Goal: Task Accomplishment & Management: Use online tool/utility

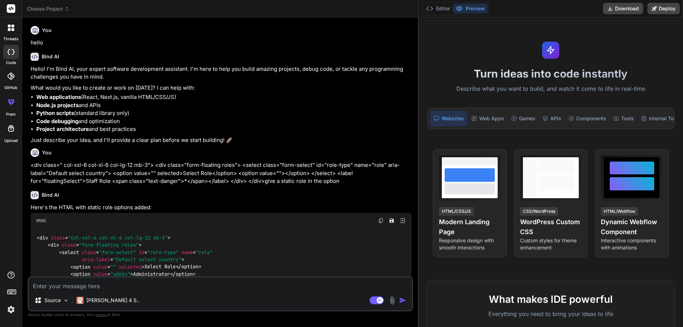
click at [140, 282] on textarea at bounding box center [220, 283] width 383 height 13
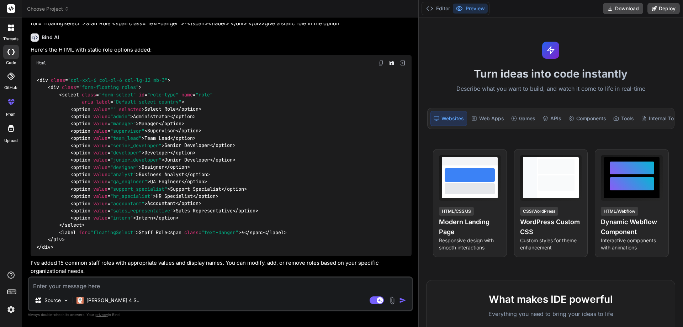
type textarea "@extends('layouts.warehouse') @section('title', 'Manage Staff') @push('style') …"
type textarea "x"
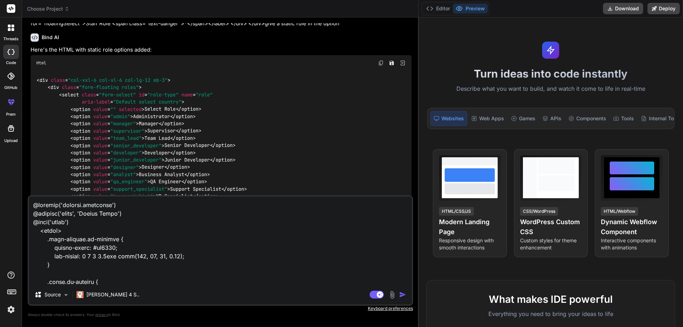
scroll to position [521, 0]
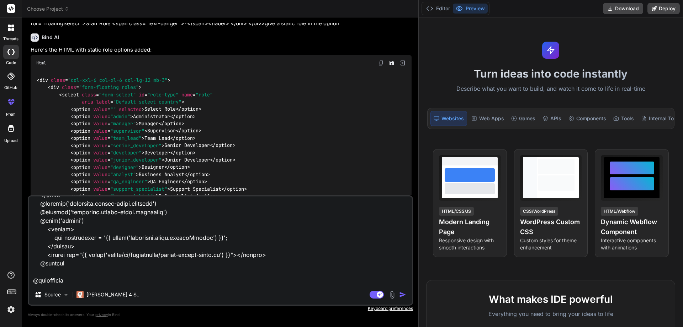
type textarea "@extends('layouts.warehouse') @section('title', 'Manage Staff') @push('style') …"
type textarea "x"
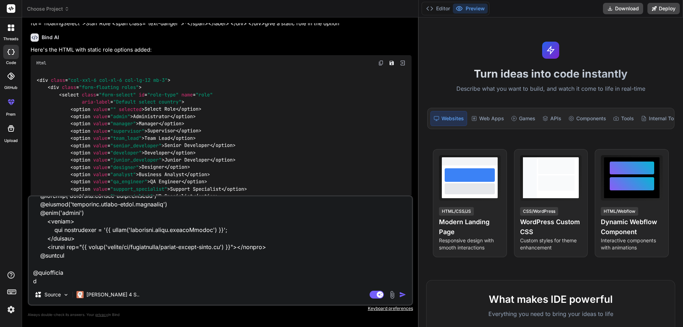
type textarea "@extends('layouts.warehouse') @section('title', 'Manage Staff') @push('style') …"
type textarea "x"
type textarea "@extends('layouts.warehouse') @section('title', 'Manage Staff') @push('style') …"
type textarea "x"
type textarea "@extends('layouts.warehouse') @section('title', 'Manage Staff') @push('style') …"
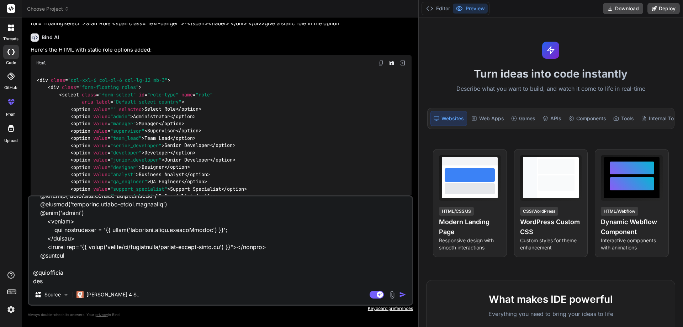
type textarea "x"
type textarea "@extends('layouts.warehouse') @section('title', 'Manage Staff') @push('style') …"
type textarea "x"
type textarea "@extends('layouts.warehouse') @section('title', 'Manage Staff') @push('style') …"
type textarea "x"
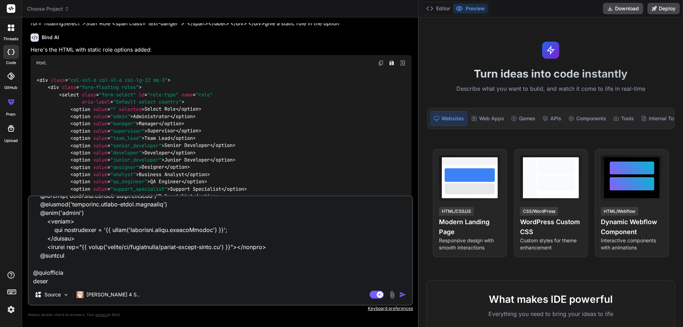
type textarea "@extends('layouts.warehouse') @section('title', 'Manage Staff') @push('style') …"
type textarea "x"
type textarea "@extends('layouts.warehouse') @section('title', 'Manage Staff') @push('style') …"
type textarea "x"
type textarea "@extends('layouts.warehouse') @section('title', 'Manage Staff') @push('style') …"
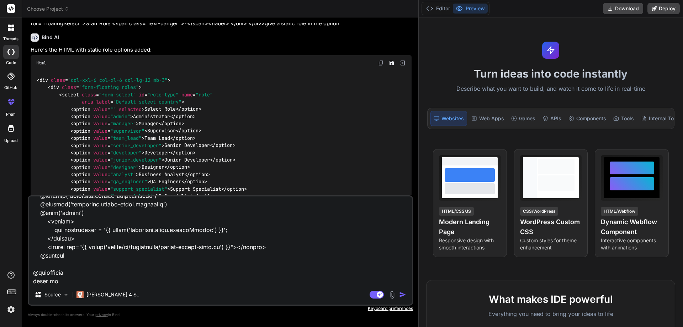
type textarea "x"
type textarea "@extends('layouts.warehouse') @section('title', 'Manage Staff') @push('style') …"
type textarea "x"
type textarea "@extends('layouts.warehouse') @section('title', 'Manage Staff') @push('style') …"
type textarea "x"
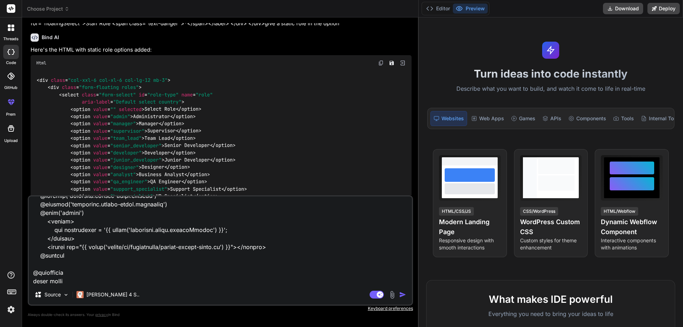
type textarea "@extends('layouts.warehouse') @section('title', 'Manage Staff') @push('style') …"
type textarea "x"
type textarea "@extends('layouts.warehouse') @section('title', 'Manage Staff') @push('style') …"
type textarea "x"
type textarea "@extends('layouts.warehouse') @section('title', 'Manage Staff') @push('style') …"
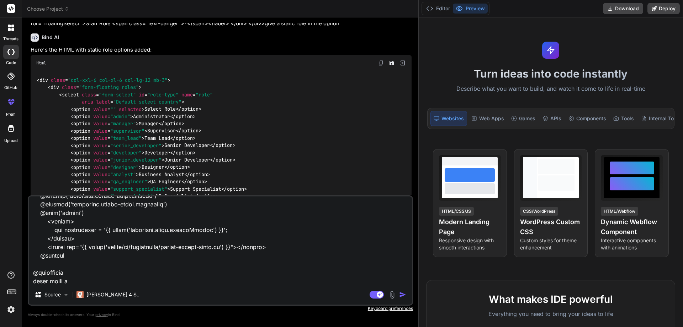
type textarea "x"
type textarea "@extends('layouts.warehouse') @section('title', 'Manage Staff') @push('style') …"
type textarea "x"
type textarea "@extends('layouts.warehouse') @section('title', 'Manage Staff') @push('style') …"
type textarea "x"
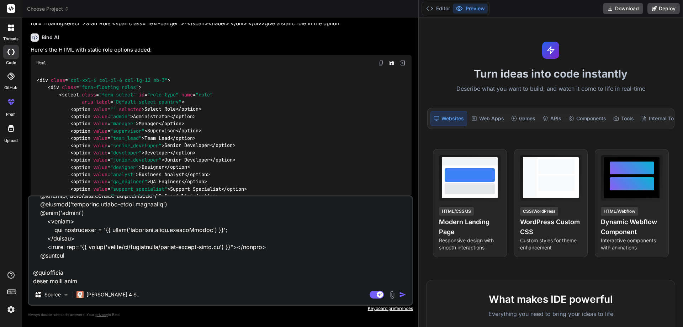
type textarea "@extends('layouts.warehouse') @section('title', 'Manage Staff') @push('style') …"
type textarea "x"
type textarea "@extends('layouts.warehouse') @section('title', 'Manage Staff') @push('style') …"
type textarea "x"
type textarea "@extends('layouts.warehouse') @section('title', 'Manage Staff') @push('style') …"
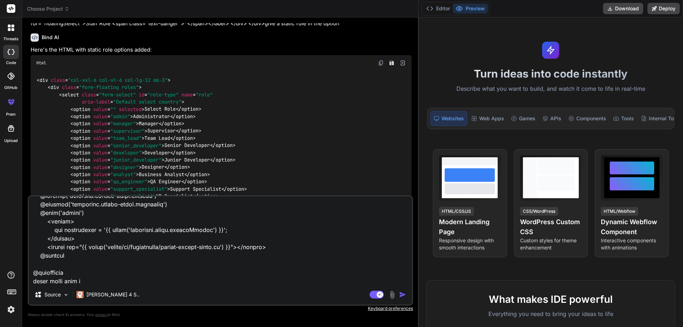
type textarea "x"
type textarea "@extends('layouts.warehouse') @section('title', 'Manage Staff') @push('style') …"
type textarea "x"
type textarea "@extends('layouts.warehouse') @section('title', 'Manage Staff') @push('style') …"
type textarea "x"
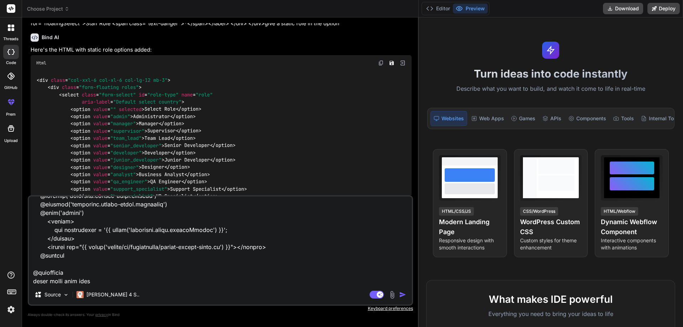
type textarea "@extends('layouts.warehouse') @section('title', 'Manage Staff') @push('style') …"
type textarea "x"
type textarea "@extends('layouts.warehouse') @section('title', 'Manage Staff') @push('style') …"
type textarea "x"
type textarea "@extends('layouts.warehouse') @section('title', 'Manage Staff') @push('style') …"
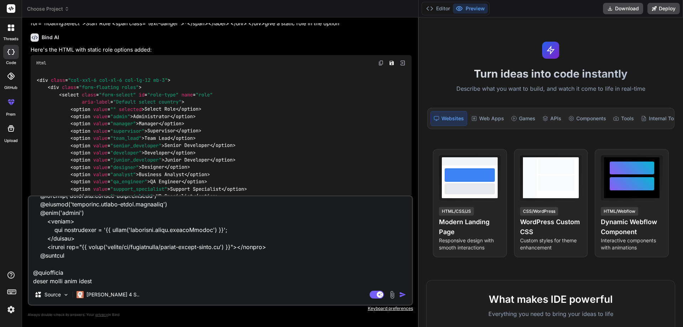
type textarea "x"
type textarea "@extends('layouts.warehouse') @section('title', 'Manage Staff') @push('style') …"
type textarea "x"
type textarea "@extends('layouts.warehouse') @section('title', 'Manage Staff') @push('style') …"
type textarea "x"
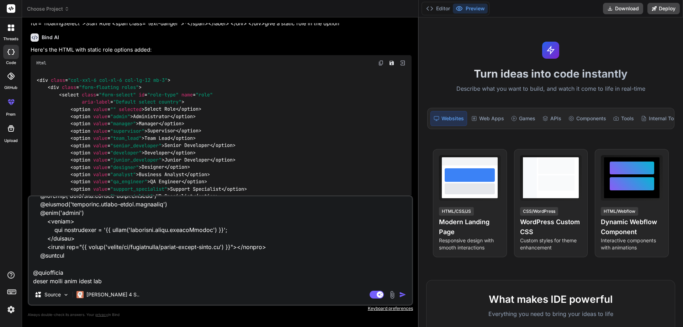
type textarea "@extends('layouts.warehouse') @section('title', 'Manage Staff') @push('style') …"
type textarea "x"
type textarea "@extends('layouts.warehouse') @section('title', 'Manage Staff') @push('style') …"
type textarea "x"
type textarea "@extends('layouts.warehouse') @section('title', 'Manage Staff') @push('style') …"
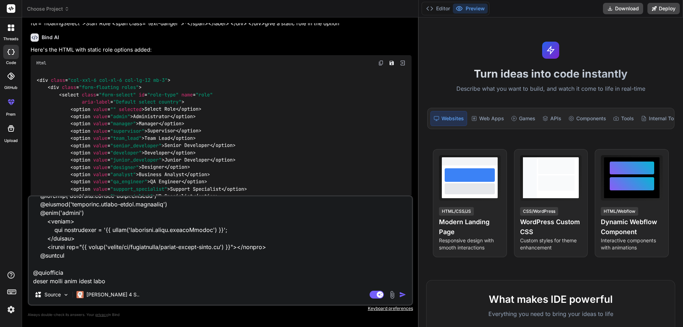
type textarea "x"
type textarea "@extends('layouts.warehouse') @section('title', 'Manage Staff') @push('style') …"
type textarea "x"
type textarea "@extends('layouts.warehouse') @section('title', 'Manage Staff') @push('style') …"
type textarea "x"
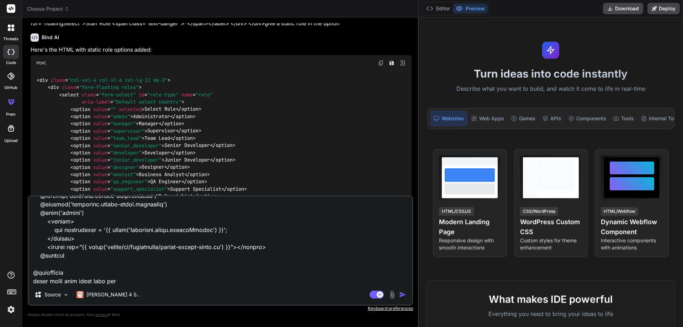
type textarea "@extends('layouts.warehouse') @section('title', 'Manage Staff') @push('style') …"
type textarea "x"
type textarea "@extends('layouts.warehouse') @section('title', 'Manage Staff') @push('style') …"
type textarea "x"
type textarea "@extends('layouts.warehouse') @section('title', 'Manage Staff') @push('style') …"
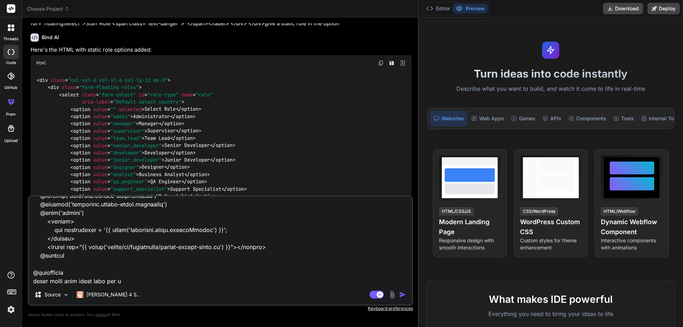
type textarea "x"
type textarea "@extends('layouts.warehouse') @section('title', 'Manage Staff') @push('style') …"
type textarea "x"
type textarea "@extends('layouts.warehouse') @section('title', 'Manage Staff') @push('style') …"
type textarea "x"
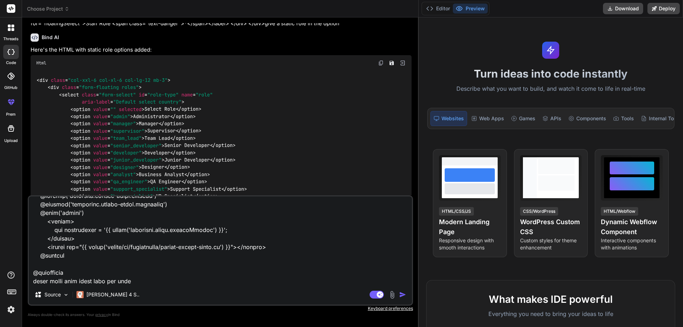
type textarea "@extends('layouts.warehouse') @section('title', 'Manage Staff') @push('style') …"
type textarea "x"
type textarea "@extends('layouts.warehouse') @section('title', 'Manage Staff') @push('style') …"
type textarea "x"
type textarea "@extends('layouts.warehouse') @section('title', 'Manage Staff') @push('style') …"
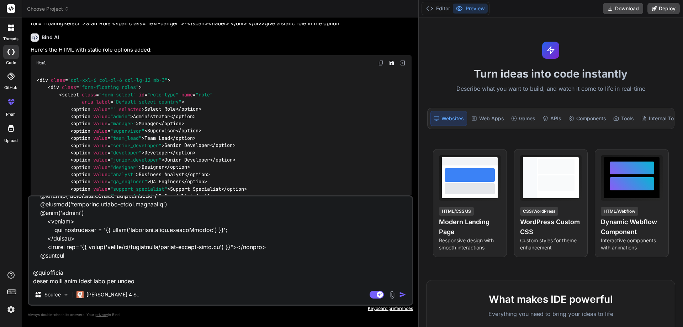
type textarea "x"
type textarea "@extends('layouts.warehouse') @section('title', 'Manage Staff') @push('style') …"
type textarea "x"
type textarea "@extends('layouts.warehouse') @section('title', 'Manage Staff') @push('style') …"
type textarea "x"
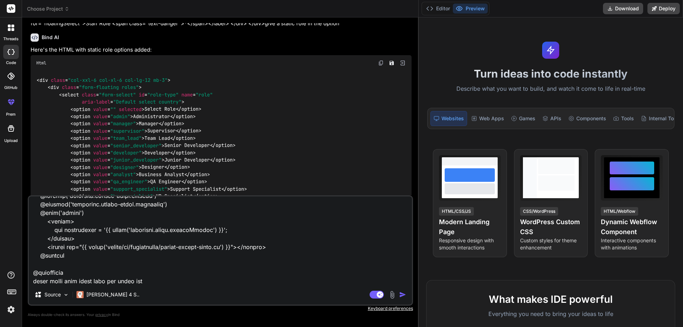
type textarea "@extends('layouts.warehouse') @section('title', 'Manage Staff') @push('style') …"
type textarea "x"
type textarea "@extends('layouts.warehouse') @section('title', 'Manage Staff') @push('style') …"
type textarea "x"
type textarea "@extends('layouts.warehouse') @section('title', 'Manage Staff') @push('style') …"
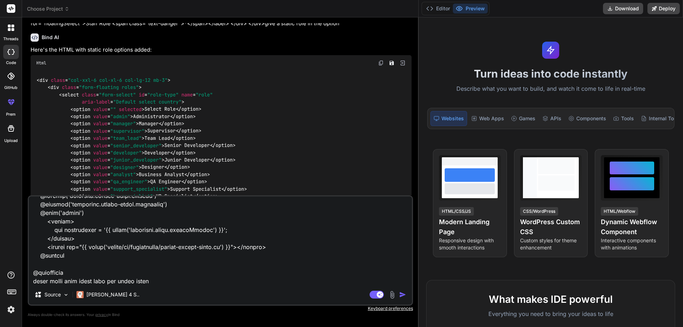
type textarea "x"
type textarea "@extends('layouts.warehouse') @section('title', 'Manage Staff') @push('style') …"
click at [162, 280] on textarea at bounding box center [220, 240] width 383 height 88
type textarea "x"
paste textarea "<?php namespace App\Http\Controllers\Warehouse; use App\Http\Controllers\Contro…"
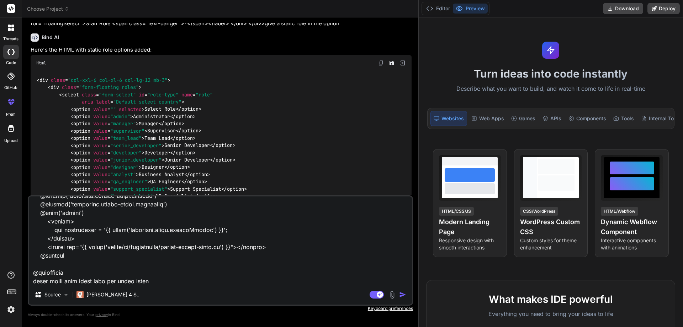
type textarea "@extends('layouts.warehouse') @section('title', 'Manage Staff') @push('style') …"
type textarea "x"
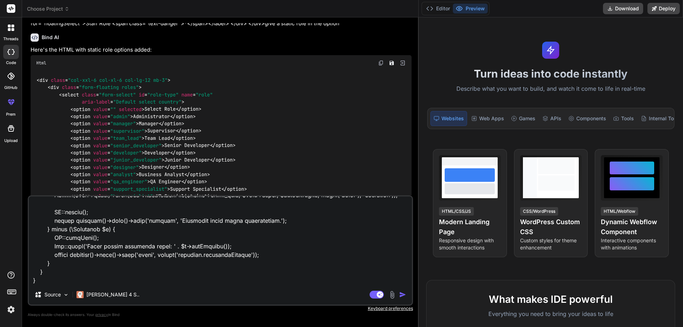
type textarea "@extends('layouts.warehouse') @section('title', 'Manage Staff') @push('style') …"
type textarea "x"
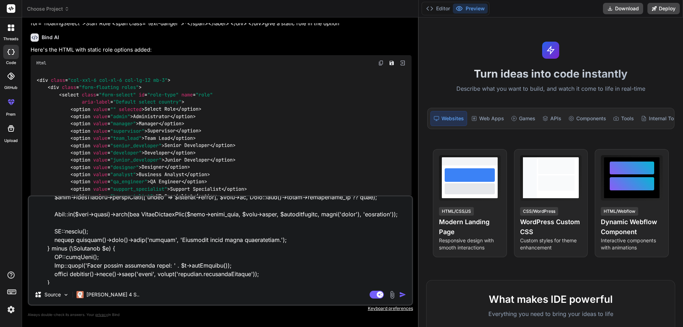
scroll to position [1486, 0]
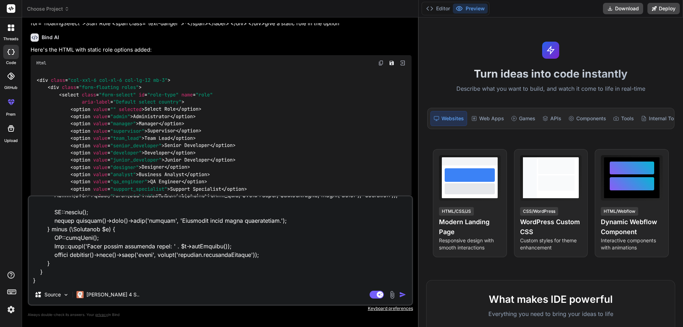
type textarea "@extends('layouts.warehouse') @section('title', 'Manage Staff') @push('style') …"
type textarea "x"
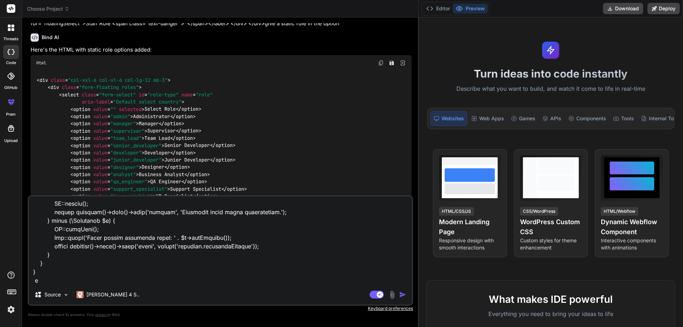
type textarea "@extends('layouts.warehouse') @section('title', 'Manage Staff') @push('style') …"
type textarea "x"
type textarea "@extends('layouts.warehouse') @section('title', 'Manage Staff') @push('style') …"
type textarea "x"
type textarea "@extends('layouts.warehouse') @section('title', 'Manage Staff') @push('style') …"
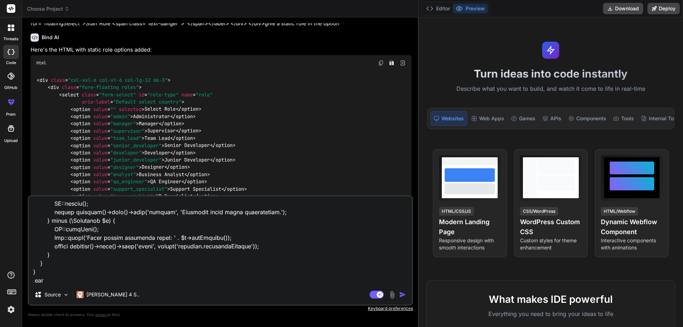
type textarea "x"
type textarea "@extends('layouts.warehouse') @section('title', 'Manage Staff') @push('style') …"
type textarea "x"
type textarea "@extends('layouts.warehouse') @section('title', 'Manage Staff') @push('style') …"
type textarea "x"
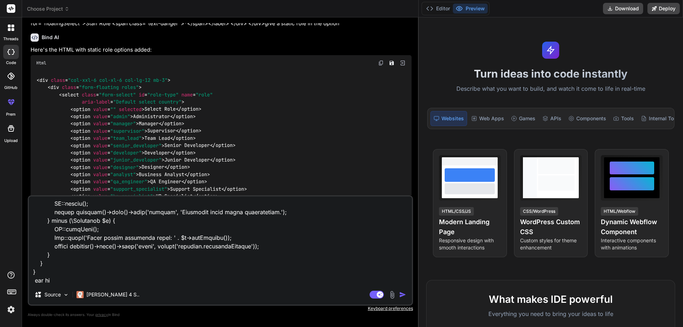
type textarea "@extends('layouts.warehouse') @section('title', 'Manage Staff') @push('style') …"
type textarea "x"
type textarea "@extends('layouts.warehouse') @section('title', 'Manage Staff') @push('style') …"
type textarea "x"
type textarea "@extends('layouts.warehouse') @section('title', 'Manage Staff') @push('style') …"
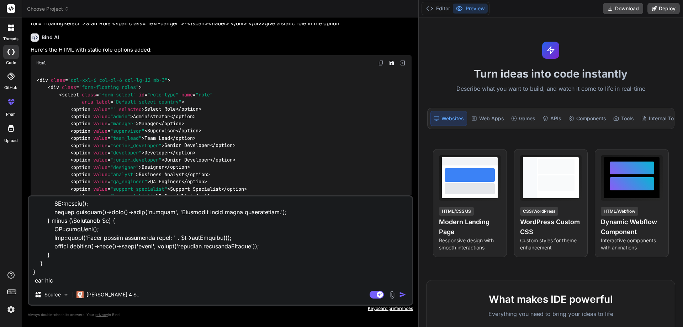
type textarea "x"
type textarea "@extends('layouts.warehouse') @section('title', 'Manage Staff') @push('style') …"
type textarea "x"
type textarea "@extends('layouts.warehouse') @section('title', 'Manage Staff') @push('style') …"
type textarea "x"
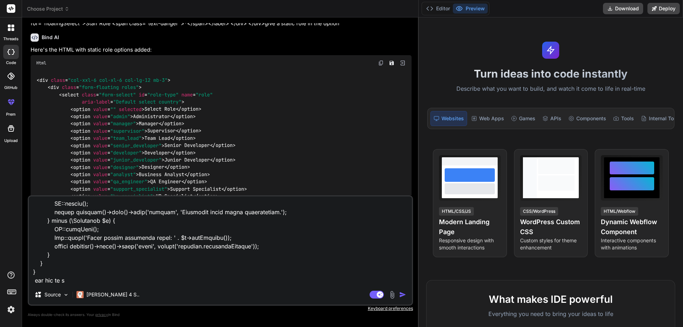
type textarea "@extends('layouts.warehouse') @section('title', 'Manage Staff') @push('style') …"
type textarea "x"
type textarea "@extends('layouts.warehouse') @section('title', 'Manage Staff') @push('style') …"
type textarea "x"
type textarea "@extends('layouts.warehouse') @section('title', 'Manage Staff') @push('style') …"
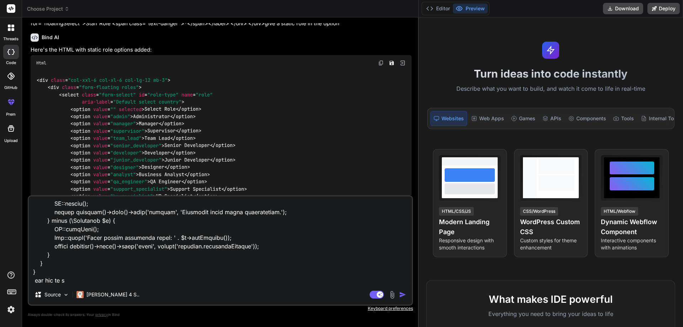
type textarea "x"
type textarea "@extends('layouts.warehouse') @section('title', 'Manage Staff') @push('style') …"
type textarea "x"
type textarea "@extends('layouts.warehouse') @section('title', 'Manage Staff') @push('style') …"
type textarea "x"
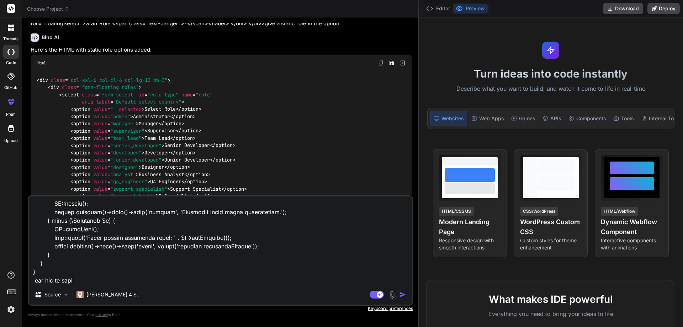
type textarea "@extends('layouts.warehouse') @section('title', 'Manage Staff') @push('style') …"
type textarea "x"
type textarea "@extends('layouts.warehouse') @section('title', 'Manage Staff') @push('style') …"
type textarea "x"
type textarea "@extends('layouts.warehouse') @section('title', 'Manage Staff') @push('style') …"
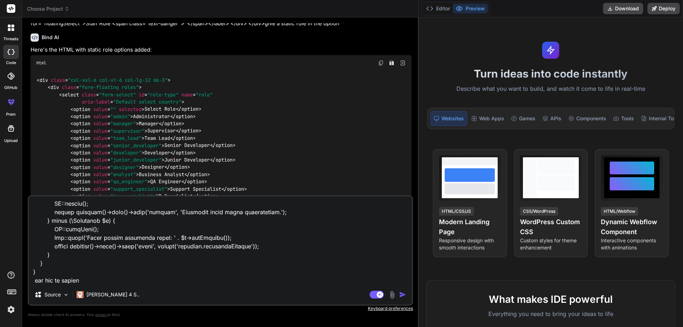
type textarea "x"
type textarea "@extends('layouts.warehouse') @section('title', 'Manage Staff') @push('style') …"
type textarea "x"
type textarea "@extends('layouts.warehouse') @section('title', 'Manage Staff') @push('style') …"
type textarea "x"
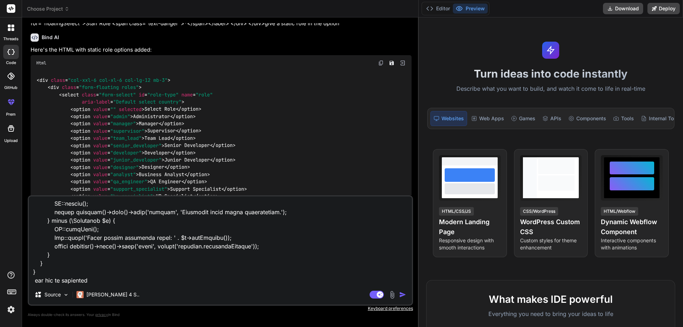
type textarea "@extends('layouts.warehouse') @section('title', 'Manage Staff') @push('style') …"
type textarea "x"
type textarea "@extends('layouts.warehouse') @section('title', 'Manage Staff') @push('style') …"
type textarea "x"
type textarea "@extends('layouts.warehouse') @section('title', 'Manage Staff') @push('style') …"
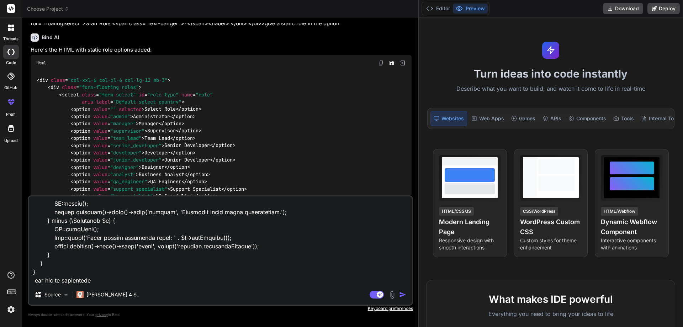
type textarea "x"
paste textarea "<div class="modal fade add-clinic-modal" id="addWareStaff" tabindex="-1" aria-l…"
type textarea "@extends('layouts.warehouse') @section('title', 'Manage Staff') @push('style') …"
type textarea "x"
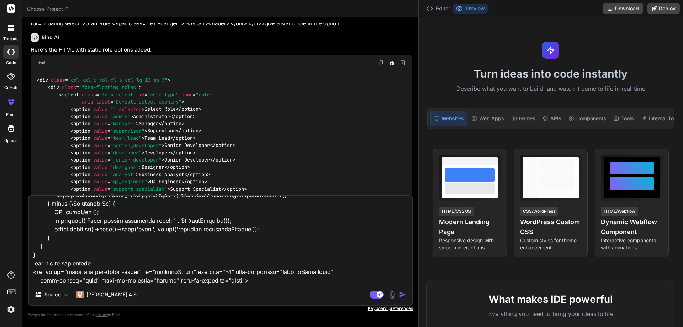
scroll to position [2176, 0]
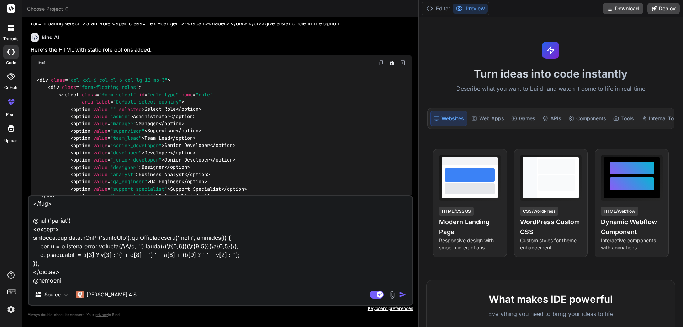
type textarea "@extends('layouts.warehouse') @section('title', 'Manage Staff') @push('style') …"
type textarea "x"
type textarea "@extends('layouts.warehouse') @section('title', 'Manage Staff') @push('style') …"
type textarea "x"
type textarea "@extends('layouts.warehouse') @section('title', 'Manage Staff') @push('style') …"
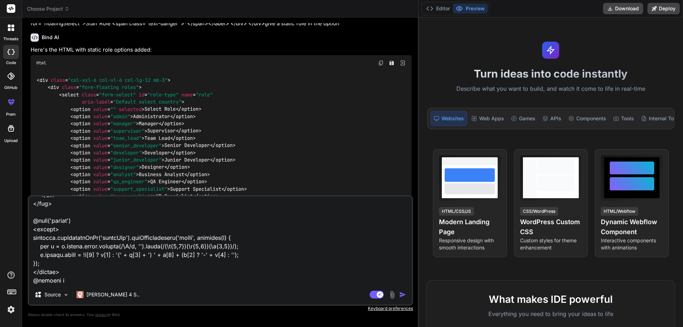
type textarea "x"
type textarea "@extends('layouts.warehouse') @section('title', 'Manage Staff') @push('style') …"
type textarea "x"
type textarea "@extends('layouts.warehouse') @section('title', 'Manage Staff') @push('style') …"
type textarea "x"
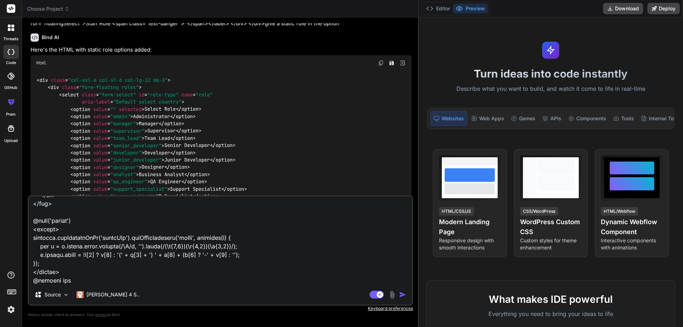
type textarea "@extends('layouts.warehouse') @section('title', 'Manage Staff') @push('style') …"
type textarea "x"
type textarea "@extends('layouts.warehouse') @section('title', 'Manage Staff') @push('style') …"
type textarea "x"
type textarea "@extends('layouts.warehouse') @section('title', 'Manage Staff') @push('style') …"
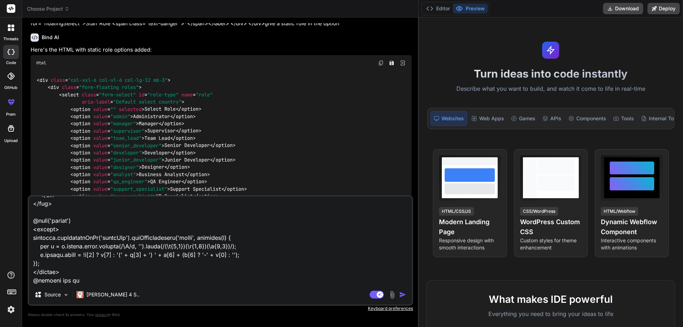
type textarea "x"
type textarea "@extends('layouts.warehouse') @section('title', 'Manage Staff') @push('style') …"
type textarea "x"
type textarea "@extends('layouts.warehouse') @section('title', 'Manage Staff') @push('style') …"
type textarea "x"
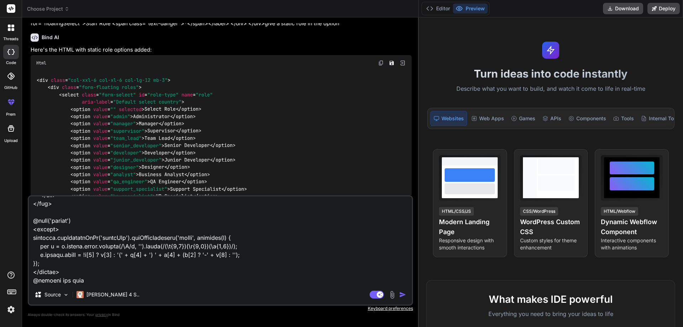
type textarea "@extends('layouts.warehouse') @section('title', 'Manage Staff') @push('style') …"
type textarea "x"
type textarea "@extends('layouts.warehouse') @section('title', 'Manage Staff') @push('style') …"
type textarea "x"
type textarea "@extends('layouts.warehouse') @section('title', 'Manage Staff') @push('style') …"
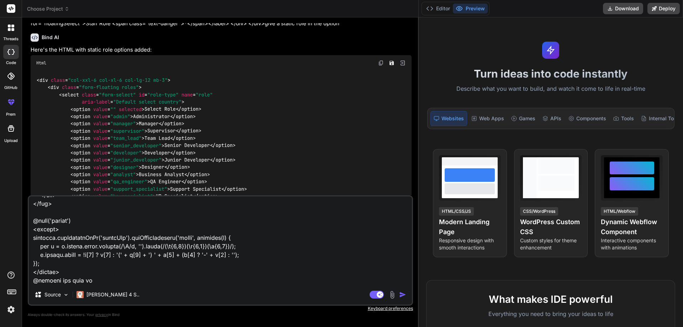
type textarea "x"
type textarea "@extends('layouts.warehouse') @section('title', 'Manage Staff') @push('style') …"
type textarea "x"
type textarea "@extends('layouts.warehouse') @section('title', 'Manage Staff') @push('style') …"
type textarea "x"
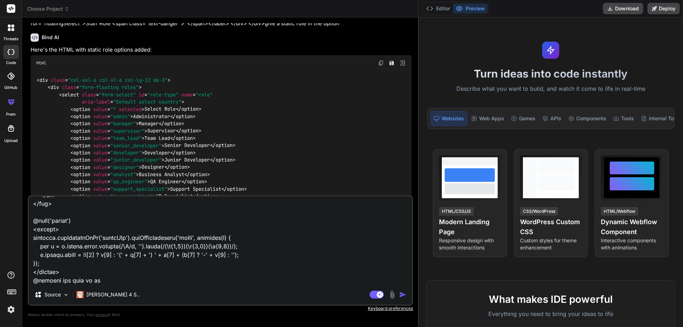
type textarea "@extends('layouts.warehouse') @section('title', 'Manage Staff') @push('style') …"
type textarea "x"
type textarea "@extends('layouts.warehouse') @section('title', 'Manage Staff') @push('style') …"
type textarea "x"
type textarea "@extends('layouts.warehouse') @section('title', 'Manage Staff') @push('style') …"
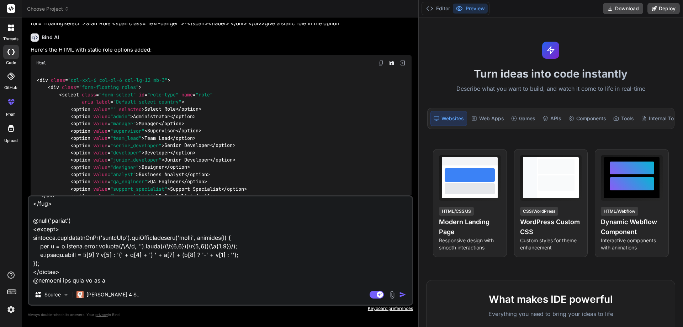
type textarea "x"
type textarea "@extends('layouts.warehouse') @section('title', 'Manage Staff') @push('style') …"
type textarea "x"
type textarea "@extends('layouts.warehouse') @section('title', 'Manage Staff') @push('style') …"
type textarea "x"
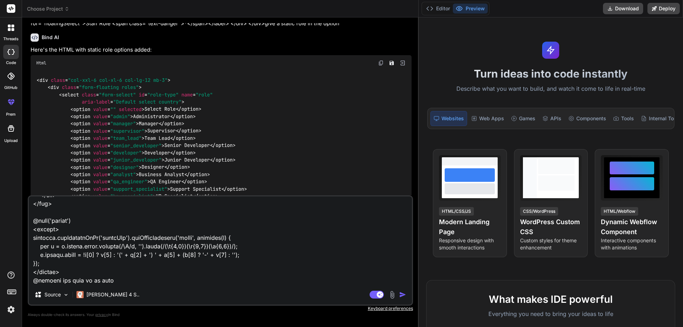
type textarea "@extends('layouts.warehouse') @section('title', 'Manage Staff') @push('style') …"
type textarea "x"
type textarea "@extends('layouts.warehouse') @section('title', 'Manage Staff') @push('style') …"
type textarea "x"
type textarea "@extends('layouts.warehouse') @section('title', 'Manage Staff') @push('style') …"
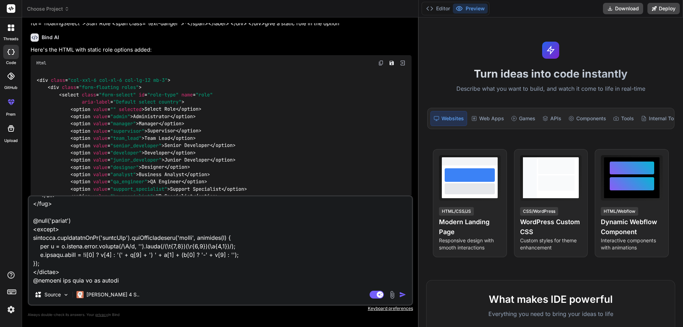
type textarea "x"
type textarea "@extends('layouts.warehouse') @section('title', 'Manage Staff') @push('style') …"
type textarea "x"
type textarea "@extends('layouts.warehouse') @section('title', 'Manage Staff') @push('style') …"
type textarea "x"
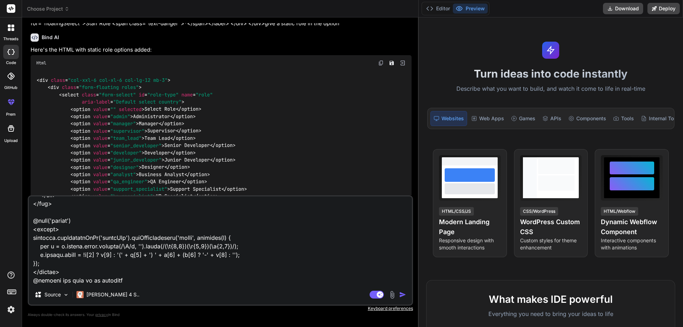
type textarea "@extends('layouts.warehouse') @section('title', 'Manage Staff') @push('style') …"
type textarea "x"
type textarea "@extends('layouts.warehouse') @section('title', 'Manage Staff') @push('style') …"
type textarea "x"
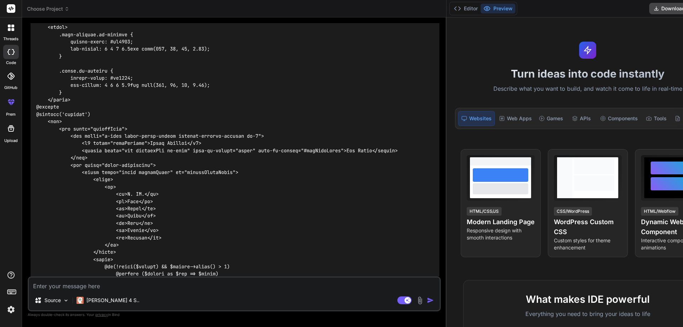
scroll to position [675, 0]
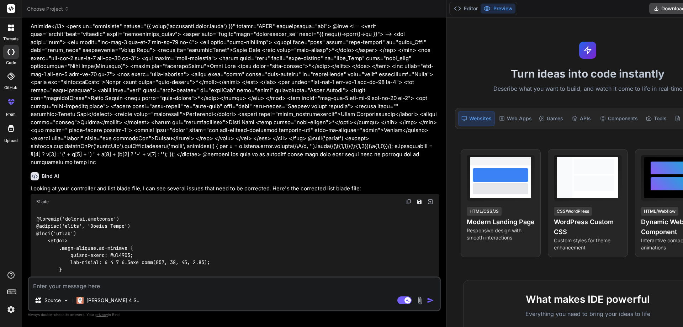
click at [411, 199] on img at bounding box center [409, 202] width 6 height 6
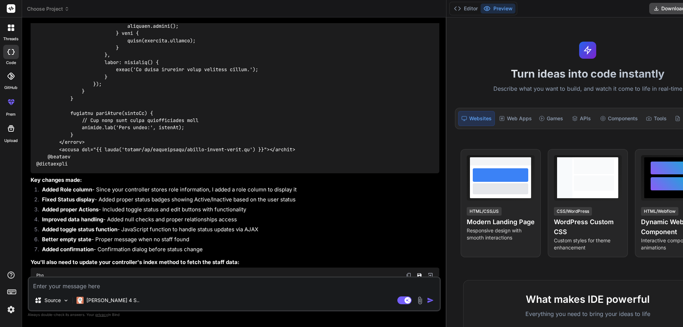
scroll to position [1714, 0]
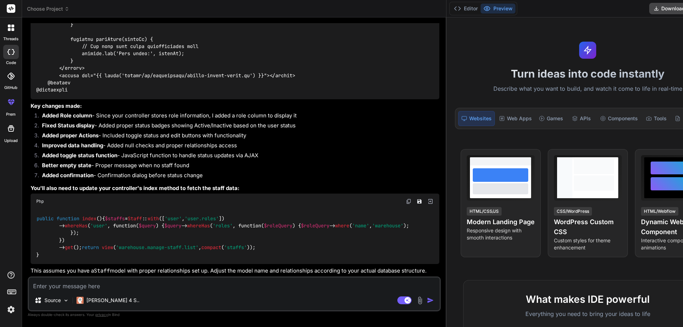
click at [411, 198] on img at bounding box center [409, 201] width 6 height 6
click at [94, 286] on textarea at bounding box center [234, 283] width 411 height 13
paste textarea "<div class="modal fade add-clinic-modal editstaff" tabindex="-1" aria-labelledb…"
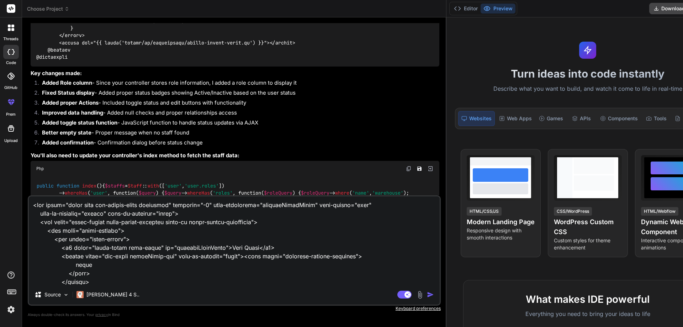
scroll to position [1025, 0]
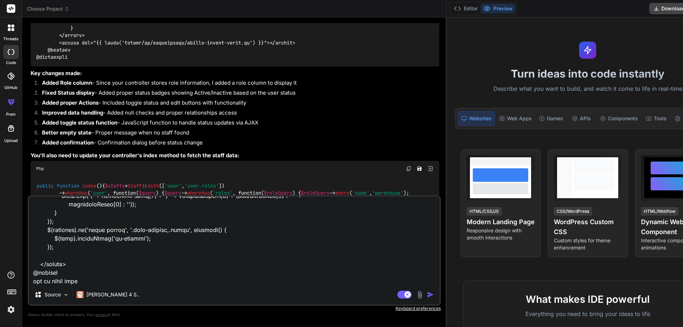
click at [94, 278] on textarea at bounding box center [234, 240] width 411 height 88
click at [84, 280] on textarea at bounding box center [234, 240] width 411 height 88
paste textarea "<?php namespace App\Http\Controllers\Warehouse; use App\Models\Role; use App\Mo…"
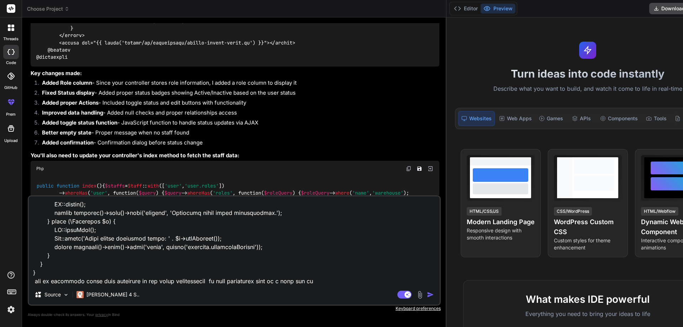
paste textarea "<div class="modal fade add-clinic-modal" id="addWareStaff" tabindex="-1" aria-l…"
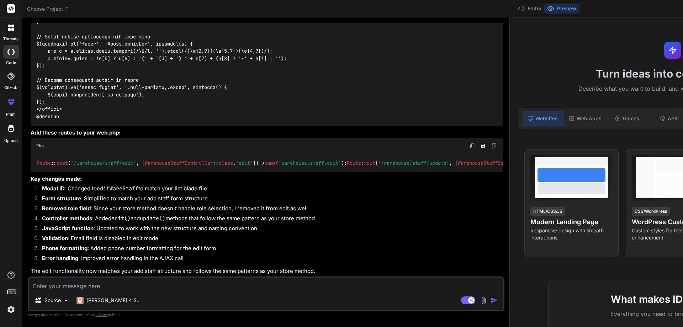
scroll to position [3722, 0]
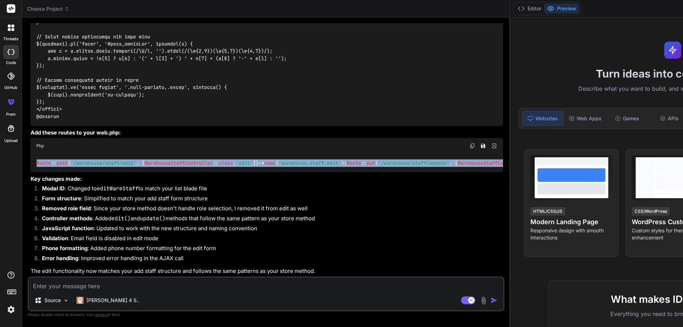
drag, startPoint x: 375, startPoint y: 165, endPoint x: 33, endPoint y: 155, distance: 342.1
click at [33, 155] on div "Route :: post ( '/warehouse/staff/edit' , [ WarehouseStaffController :: class ,…" at bounding box center [267, 163] width 472 height 18
copy code "Route :: post ( '/warehouse/staff/edit' , [ WarehouseStaffController :: class ,…"
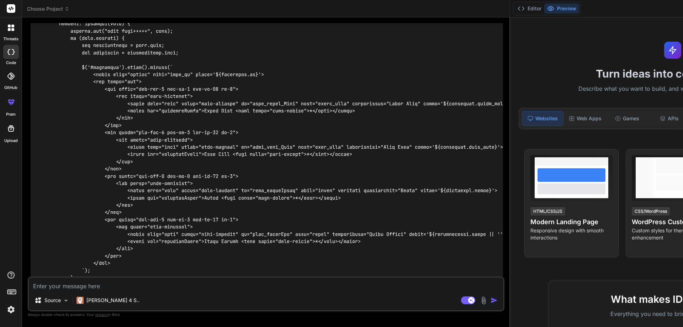
scroll to position [2905, 0]
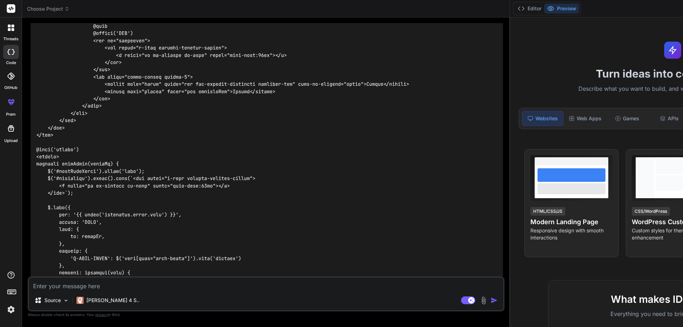
scroll to position [2869, 0]
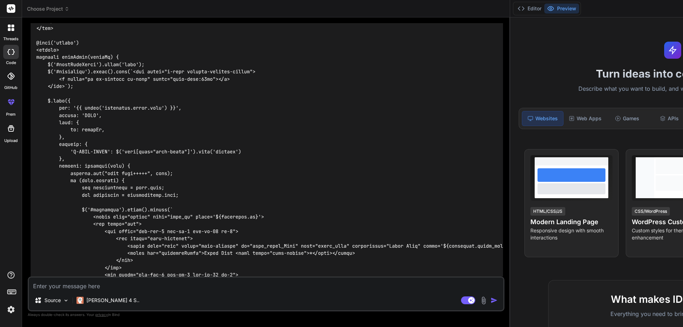
drag, startPoint x: 37, startPoint y: 126, endPoint x: 63, endPoint y: 167, distance: 48.5
copy code "/** * Show the form for editing the specified staff. * * @param \Illuminate\Htt…"
click at [164, 285] on textarea at bounding box center [266, 283] width 474 height 13
paste textarea "@extends('layouts.warehouse') @section('title', 'Manage Staff') @push('style') …"
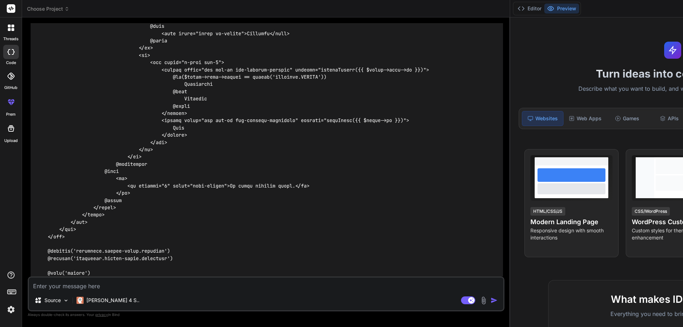
scroll to position [4077, 0]
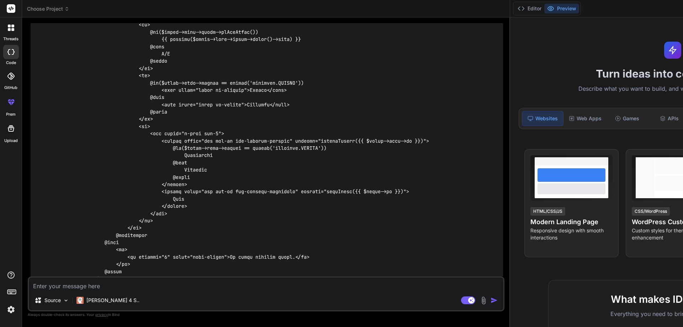
click at [196, 287] on textarea at bounding box center [266, 283] width 474 height 13
paste textarea "<button type="button" class="btn editBtn" data-toggle="tooltip" data-placement=…"
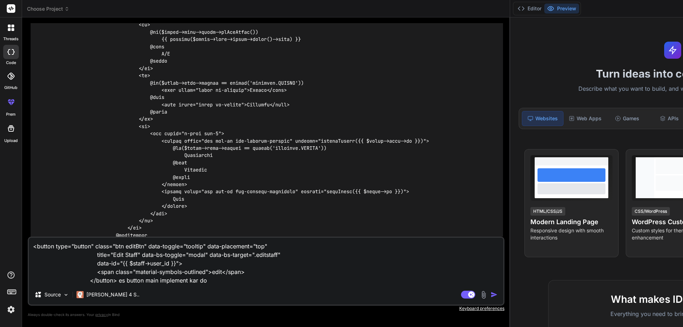
paste textarea "<button class="btn btn-sm btn-outline-secondary" onclick="editStaff({{ $staff->…"
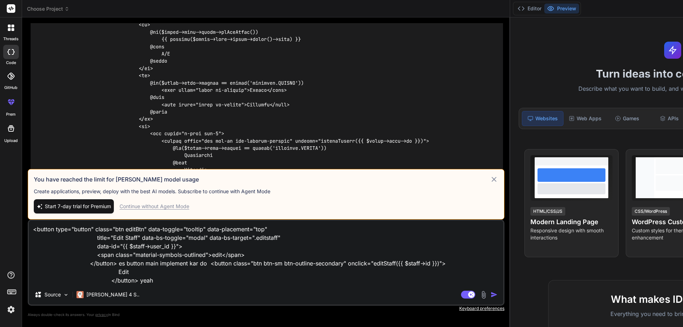
click at [490, 179] on icon at bounding box center [494, 179] width 9 height 9
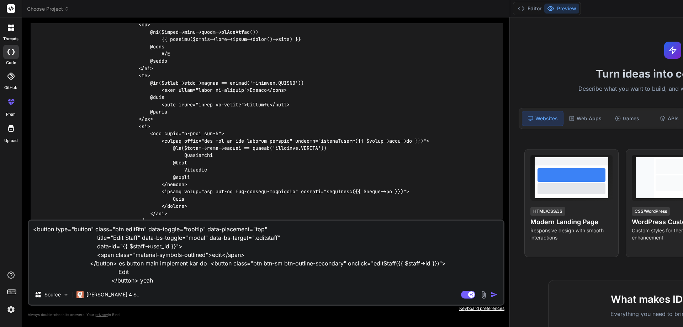
click at [490, 292] on img "button" at bounding box center [493, 294] width 7 height 7
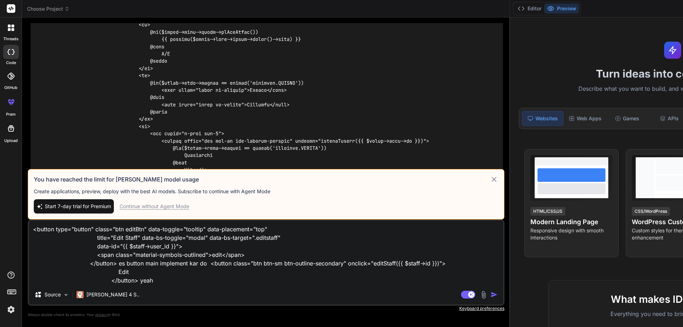
click at [89, 205] on span "Start 7-day trial for Premium" at bounding box center [78, 206] width 66 height 7
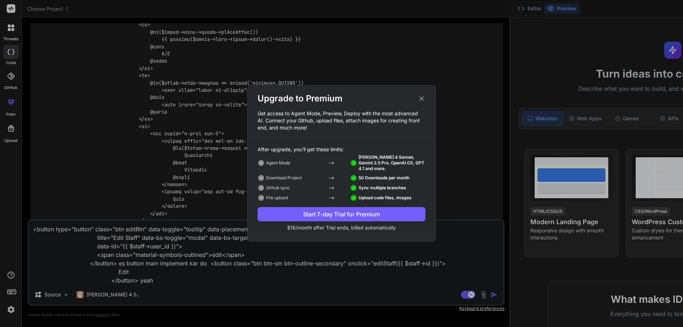
click at [422, 101] on icon at bounding box center [421, 99] width 8 height 8
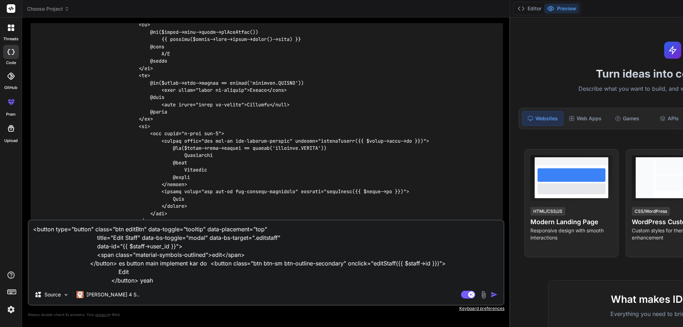
click at [490, 292] on img "button" at bounding box center [493, 294] width 7 height 7
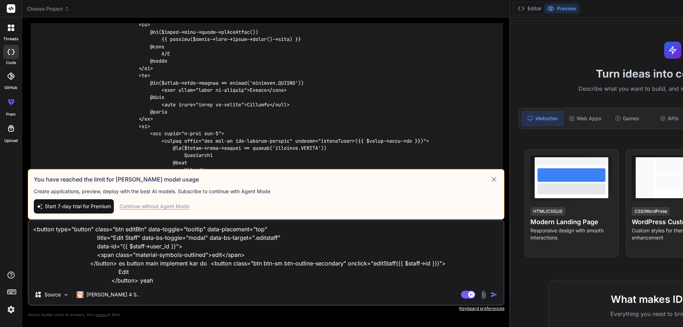
click at [173, 206] on div "Continue without Agent Mode" at bounding box center [154, 206] width 70 height 7
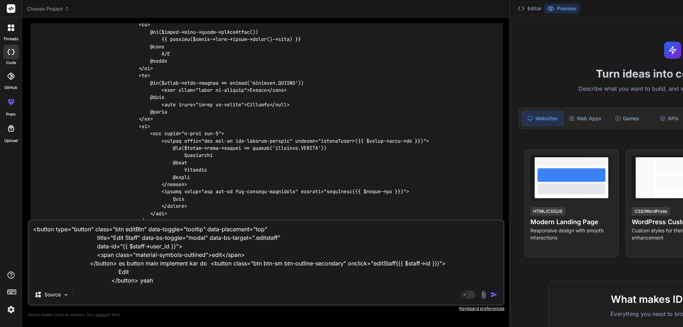
scroll to position [0, 0]
click at [490, 294] on img "button" at bounding box center [493, 294] width 7 height 7
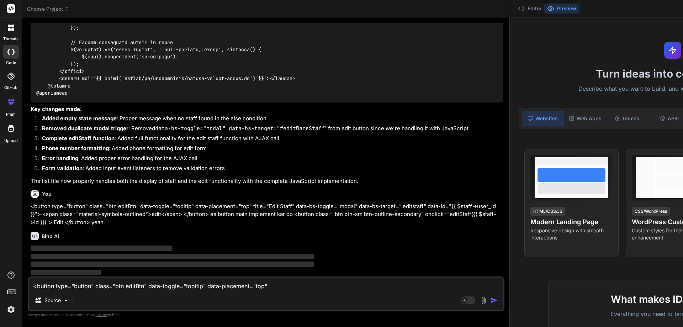
scroll to position [5469, 0]
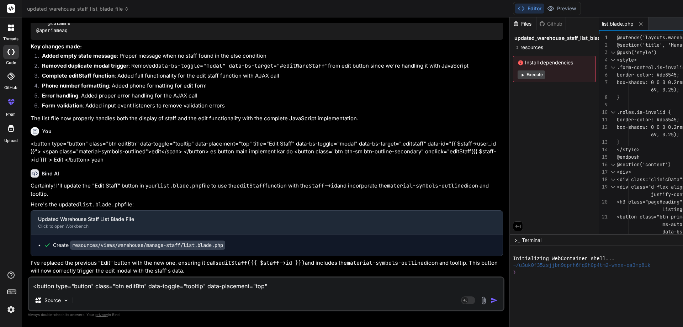
drag, startPoint x: 452, startPoint y: 146, endPoint x: 499, endPoint y: 145, distance: 46.6
click at [499, 145] on div "updated_warehouse_staff_list_blade_file Created with Pixso. Bind AI Web Search …" at bounding box center [428, 163] width 813 height 327
click at [107, 285] on textarea "<button type="button" class="btn editBtn" data-toggle="tooltip" data-placement=…" at bounding box center [266, 283] width 474 height 13
paste textarea "@extends('layouts.warehouse') @section('title', 'Manage Staff') @push('style') …"
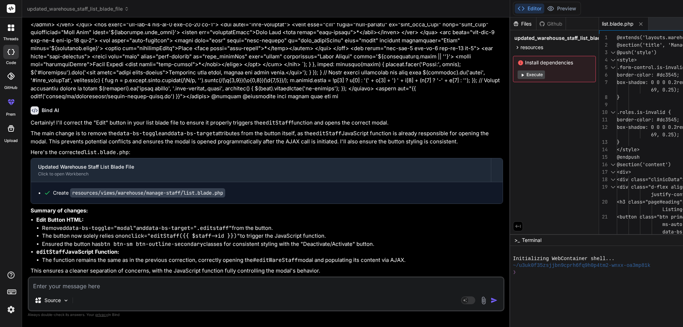
scroll to position [5995, 0]
click at [85, 286] on textarea at bounding box center [266, 283] width 474 height 13
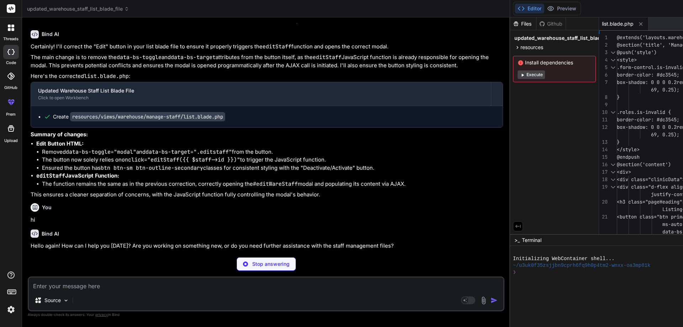
scroll to position [6046, 0]
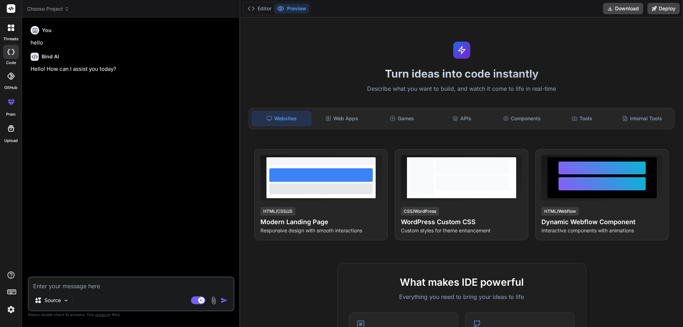
type textarea "x"
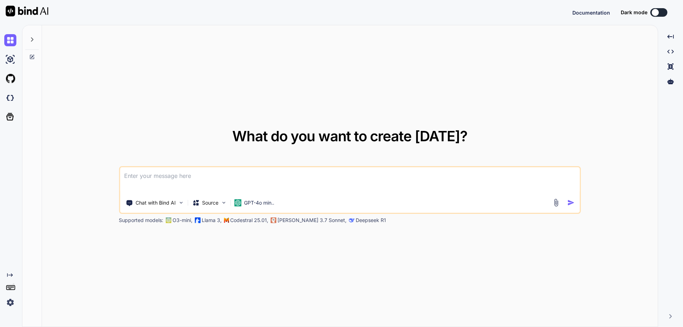
click at [208, 181] on textarea at bounding box center [350, 180] width 460 height 26
type textarea "x"
click at [181, 176] on textarea at bounding box center [350, 180] width 460 height 26
paste textarea "<button type="button" class="btn editBtn" data-toggle="tooltip" data-placement=…"
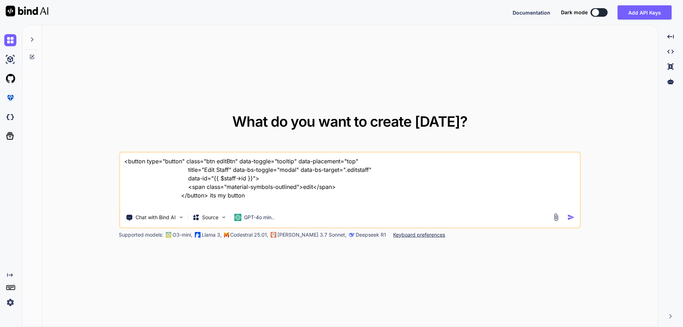
paste textarea "<div class="modal fade add-clinic-modal" id="editWareStaff" tabindex="-1" aria-…"
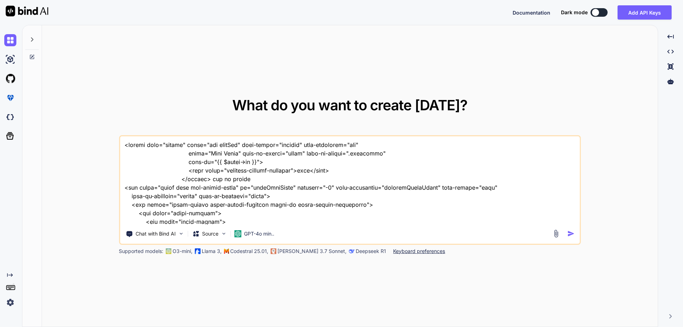
scroll to position [854, 0]
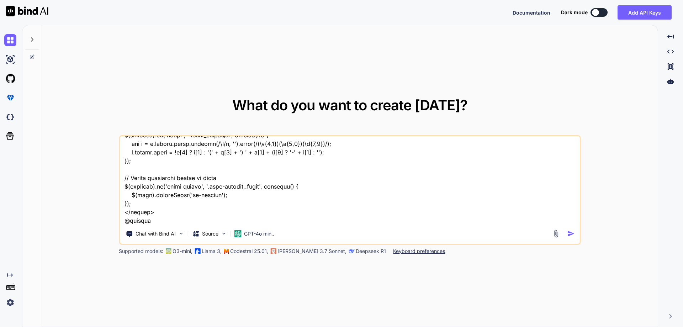
type textarea "<button type="button" class="btn editBtn" data-toggle="tooltip" data-placement=…"
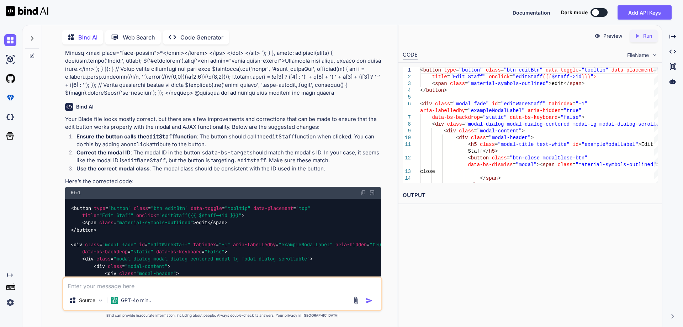
scroll to position [321, 0]
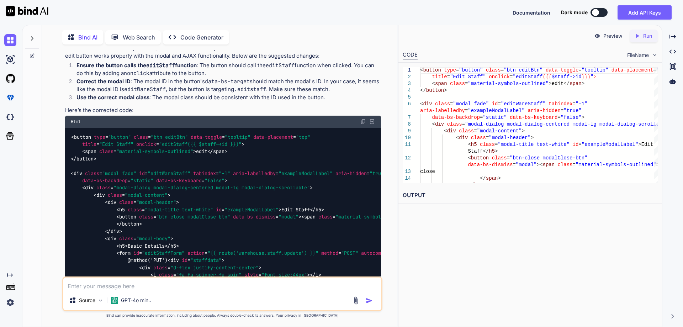
click at [364, 119] on img at bounding box center [363, 122] width 6 height 6
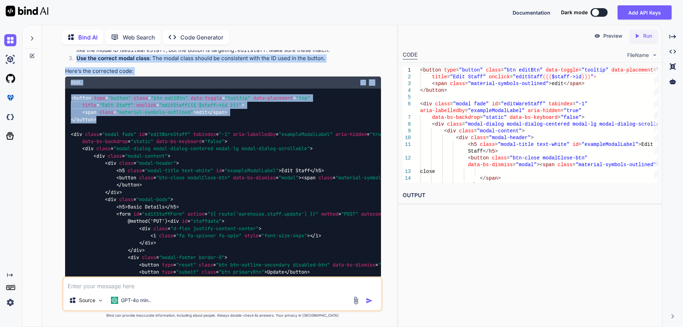
scroll to position [348, 0]
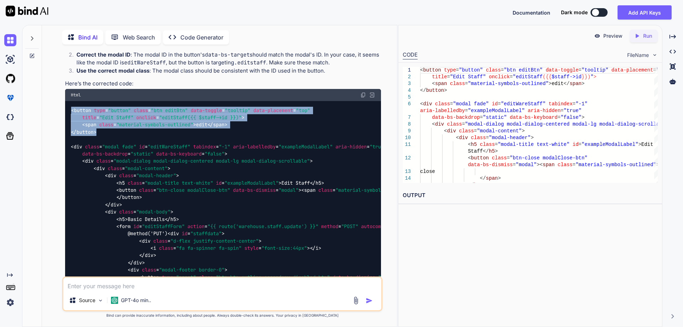
drag, startPoint x: 99, startPoint y: 79, endPoint x: 64, endPoint y: 99, distance: 40.4
click at [64, 99] on div "You Bind AI Your Blade file looks mostly correct, but there are a few improveme…" at bounding box center [223, 163] width 319 height 226
copy code "< button type = "button" class = "btn editBtn" data-toggle = "tooltip" data-pla…"
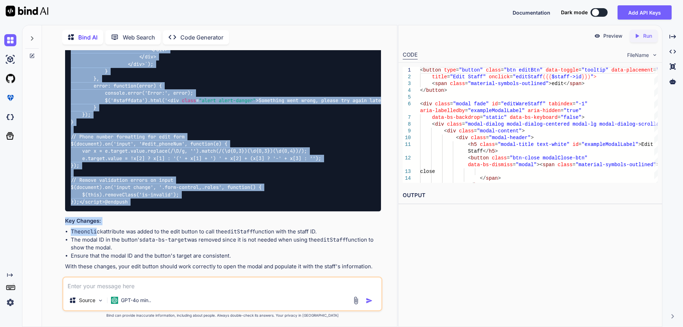
scroll to position [1042, 0]
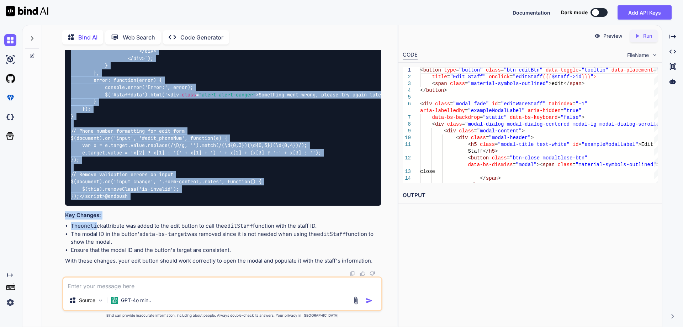
drag, startPoint x: 71, startPoint y: 138, endPoint x: 133, endPoint y: 188, distance: 79.2
copy code "< div class = "modal fade" id = "editWareStaff" tabindex = "-1" aria-labelledby…"
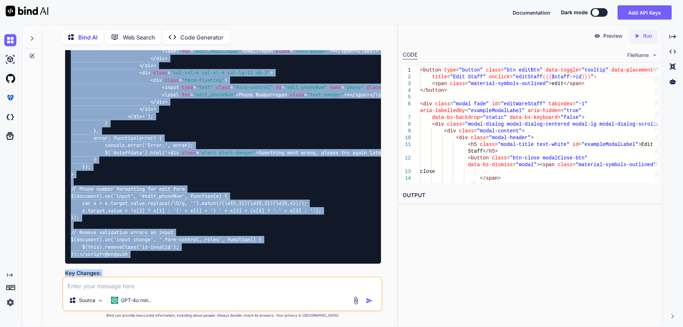
scroll to position [758, 0]
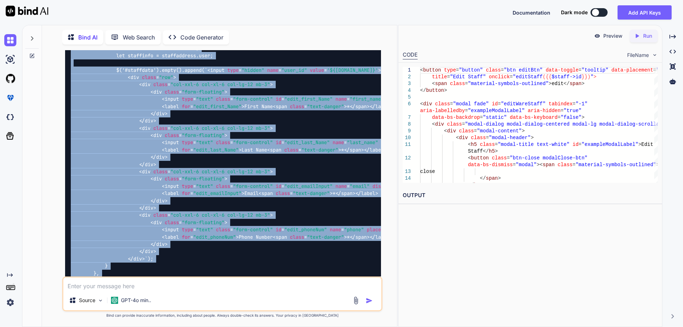
click at [328, 108] on div "< button type = "button" class = "btn editBtn" data-toggle = "tooltip" data-pla…" at bounding box center [223, 48] width 316 height 715
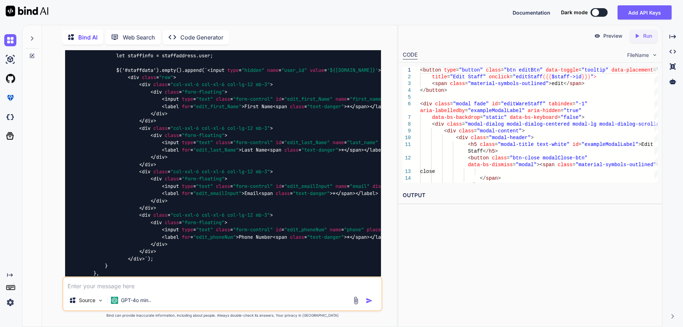
click at [186, 283] on textarea at bounding box center [222, 283] width 318 height 13
paste textarea "<td> @if($staff->user->status == config('constant.ACTIVE')) <span class="badge …"
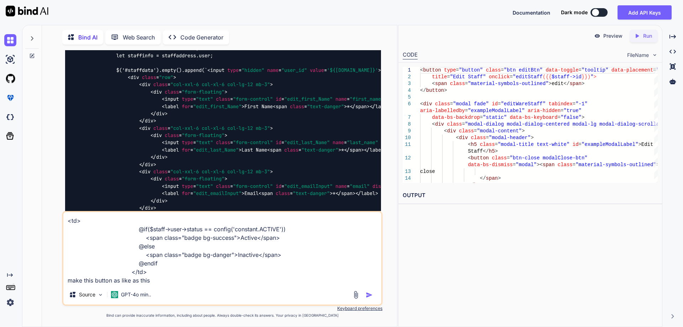
paste textarea "<div class="form-check form-switch"> <input class="form-check-input staffStatus…"
type textarea "<td> @if($staff->user->status == config('constant.ACTIVE')) <span class="badge …"
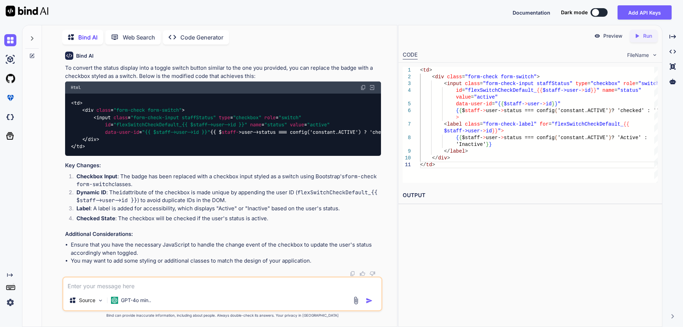
scroll to position [1358, 0]
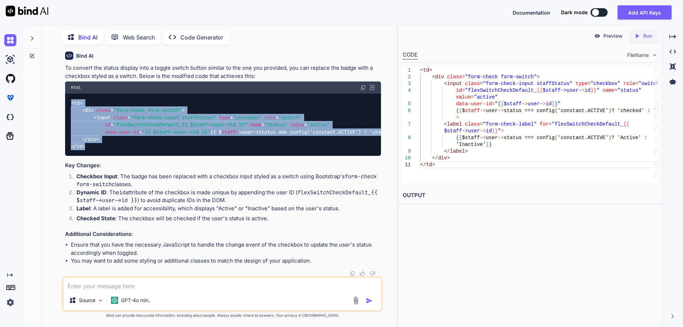
drag, startPoint x: 85, startPoint y: 148, endPoint x: 63, endPoint y: 75, distance: 76.3
click at [63, 75] on div "You Bind AI Your Blade file looks mostly correct, but there are a few improveme…" at bounding box center [222, 188] width 320 height 276
copy code "< td > < div class = "form-check form-switch" > < input class = "form-check-inp…"
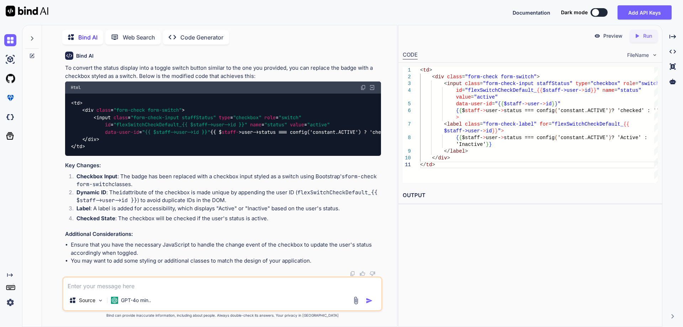
click at [250, 283] on textarea at bounding box center [222, 283] width 318 height 13
paste textarea "@extends('layouts.warehouse') @section('title', 'Manage Staff') @push('style') …"
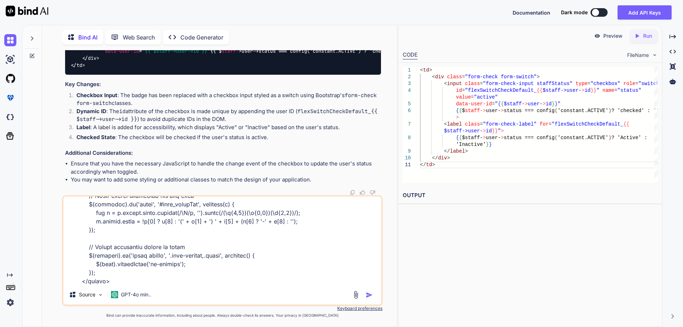
scroll to position [1562, 0]
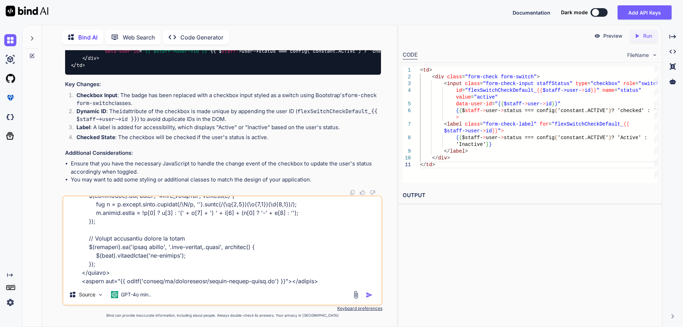
click at [224, 279] on textarea at bounding box center [222, 240] width 318 height 88
click at [209, 268] on textarea at bounding box center [222, 240] width 318 height 88
click at [204, 283] on textarea at bounding box center [222, 240] width 318 height 88
paste textarea "Route [ warehouse.staff.updateStatus ] not defined."
type textarea "@extends('layouts.warehouse') @section('title', 'Manage Staff') @push('style') …"
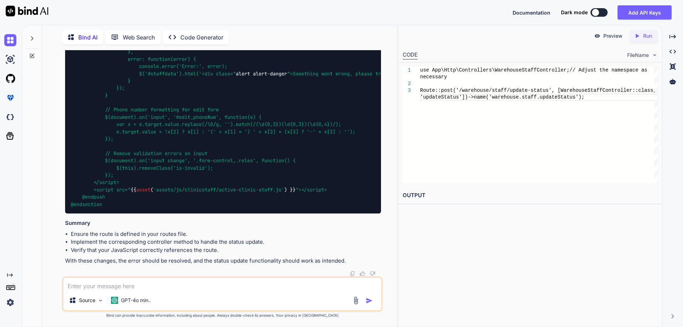
scroll to position [3531, 0]
click at [166, 287] on textarea at bounding box center [222, 283] width 318 height 13
paste textarea "<?php namespace App\Http\Controllers\Warehouse; use App\Models\Role; use App\Mo…"
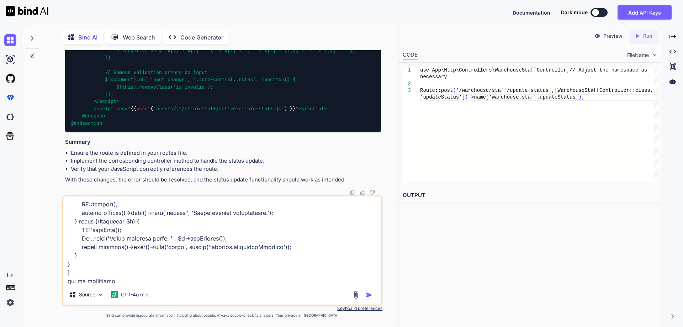
type textarea "<?php namespace App\Http\Controllers\Warehouse; use App\Models\Role; use App\Mo…"
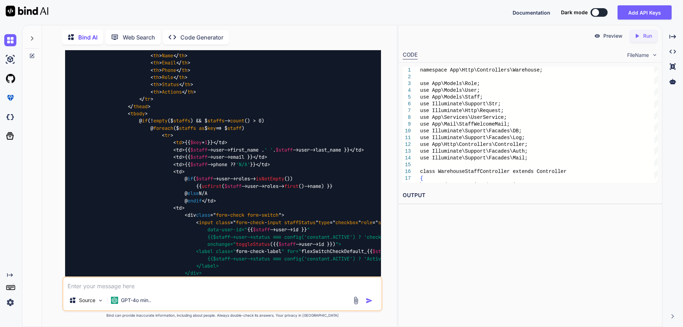
scroll to position [2241, 0]
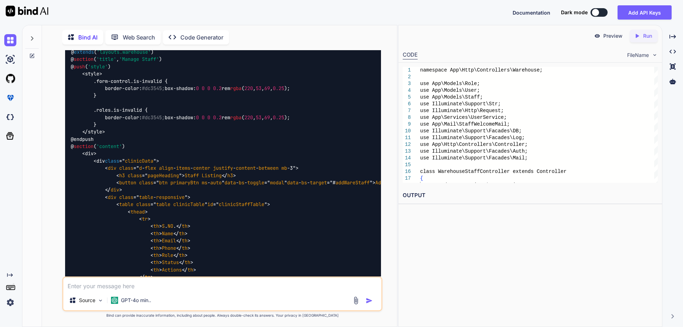
scroll to position [2312, 0]
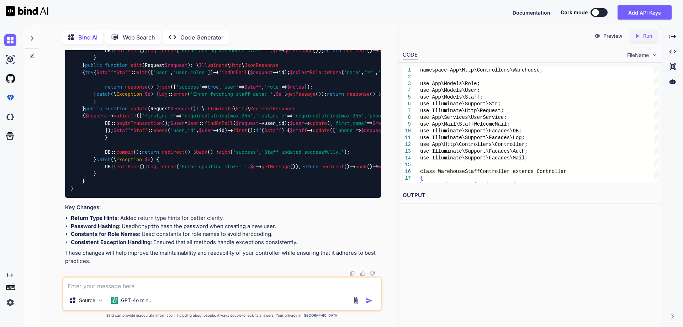
scroll to position [4160, 0]
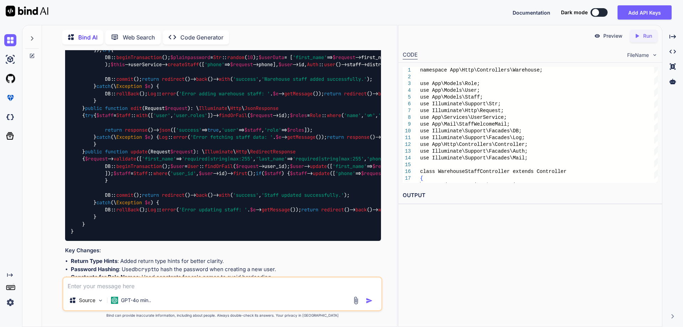
click at [155, 289] on textarea at bounding box center [222, 283] width 318 height 13
paste textarea "@extends('layouts.warehouse') @section('title', 'Manage Staff') @push('style') …"
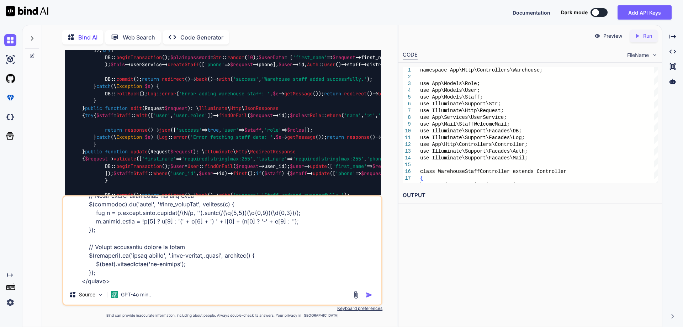
paste textarea "@extends('layouts.distributor') @section('title', 'Manage Staffs') @push('style…"
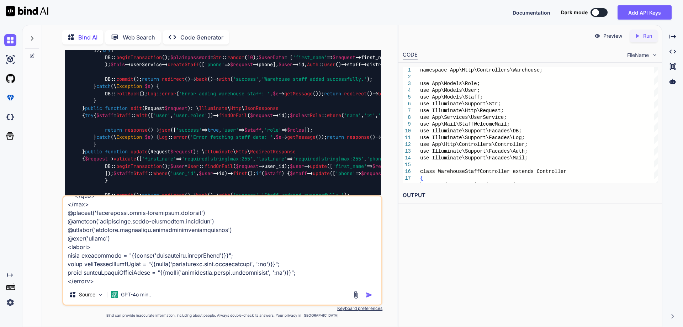
paste textarea "<?php namespace App\Http\Controllers\Warehouse; use App\Models\Role; use App\Mo…"
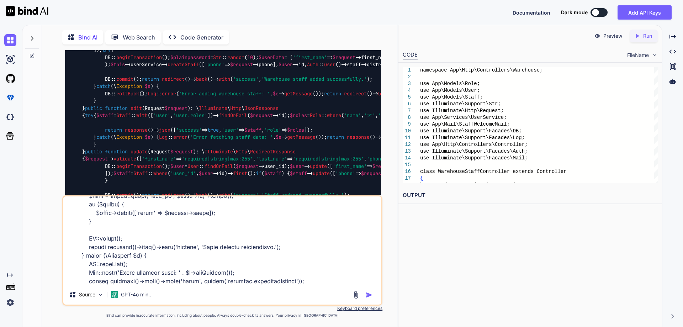
type textarea "@extends('layouts.warehouse') @section('title', 'Manage Staff') @push('style') …"
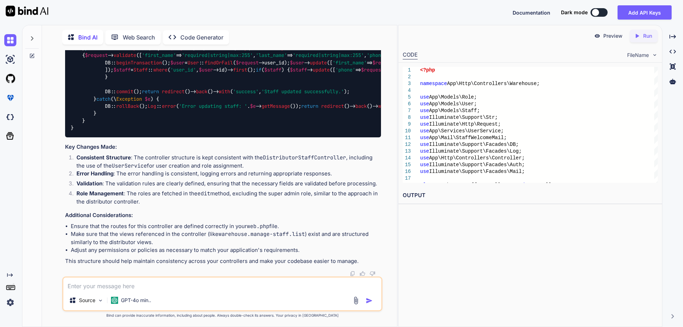
scroll to position [7300, 0]
click at [201, 285] on textarea at bounding box center [222, 283] width 318 height 13
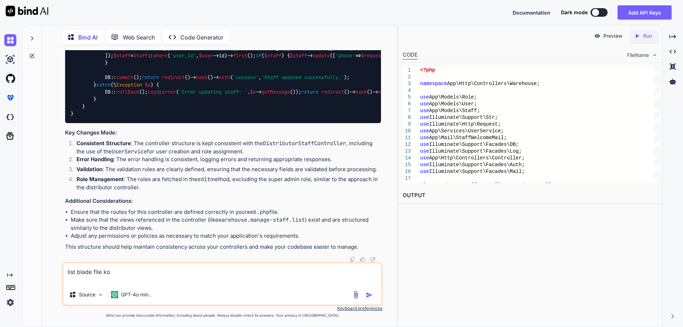
paste textarea "@extends('layouts.warehouse') @section('title', 'Manage Staff') @push('style') …"
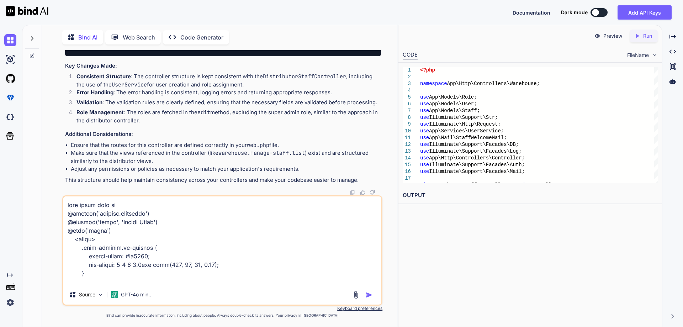
scroll to position [1553, 0]
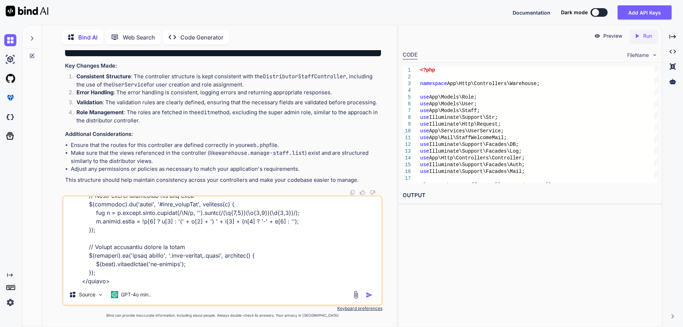
paste textarea "@extends('layouts.distributor') @section('title', 'Manage Staffs') @push('style…"
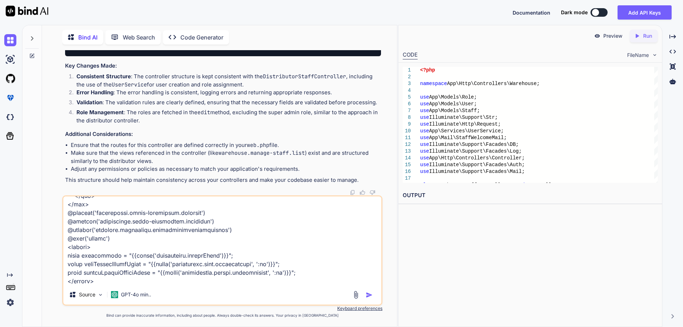
type textarea "list blade file ko @extends('layouts.warehouse') @section('title', 'Manage Staf…"
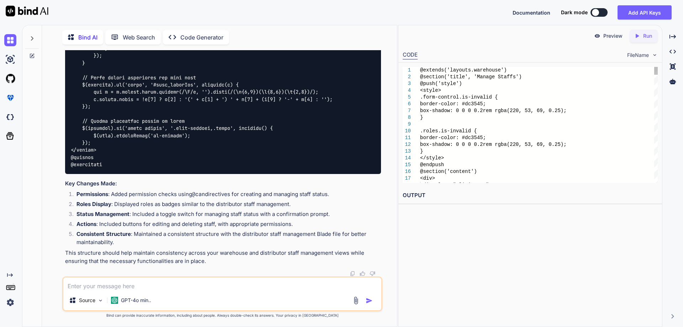
scroll to position [8114, 0]
click at [149, 287] on textarea at bounding box center [222, 283] width 318 height 13
paste textarea "<td> @if($staff->user->status == config('constant.ACTIVE')) <span class="badge …"
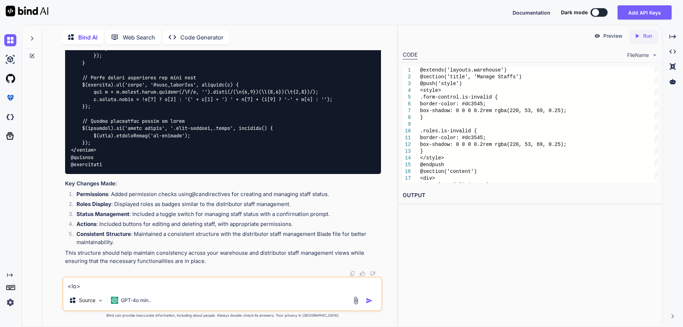
scroll to position [60, 0]
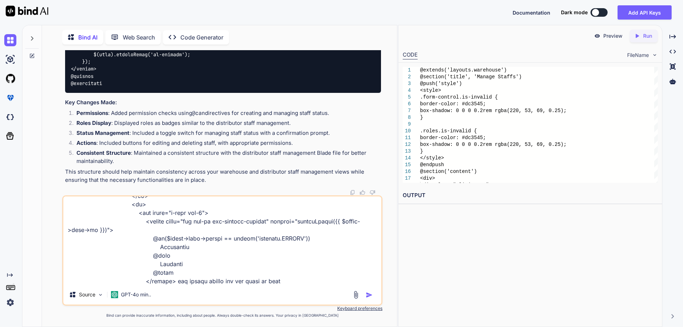
type textarea "<td> @if($staff->user->status == config('constant.ACTIVE')) <span class="badge …"
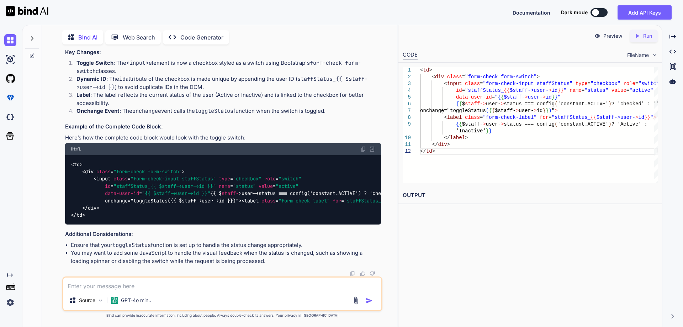
scroll to position [10017, 0]
click at [75, 288] on textarea at bounding box center [222, 283] width 318 height 13
paste textarea "@extends('layouts.warehouse') @section('title', 'Manage Staff') @push('style') …"
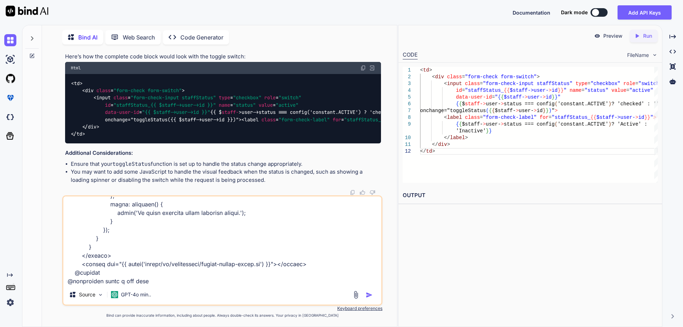
type textarea "@extends('layouts.warehouse') @section('title', 'Manage Staff') @push('style') …"
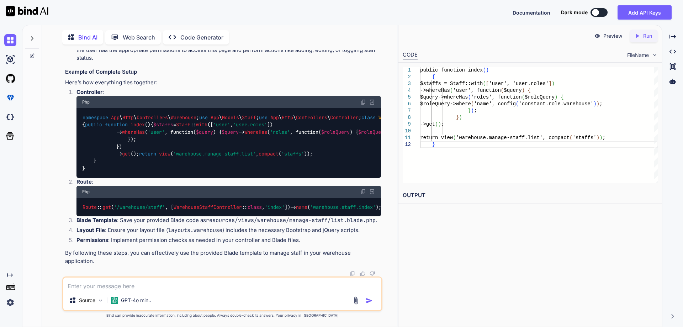
scroll to position [10063, 0]
drag, startPoint x: 86, startPoint y: 169, endPoint x: 68, endPoint y: 86, distance: 84.9
copy code "< td > < div class = "form-check form-switch" > < input class = "form-check-inp…"
click at [104, 286] on textarea at bounding box center [222, 283] width 318 height 13
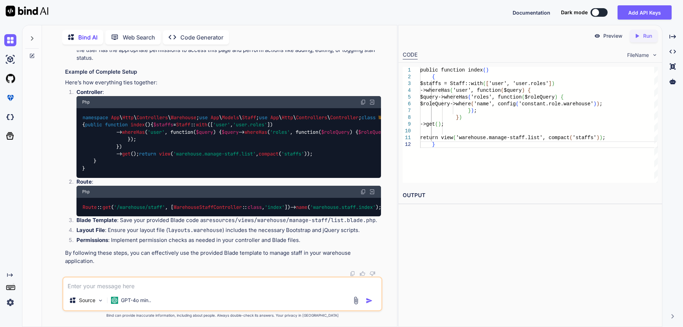
paste textarea "<script> let activestaff = '{{ route('warehouse.staff.updateStatus') }}'; funct…"
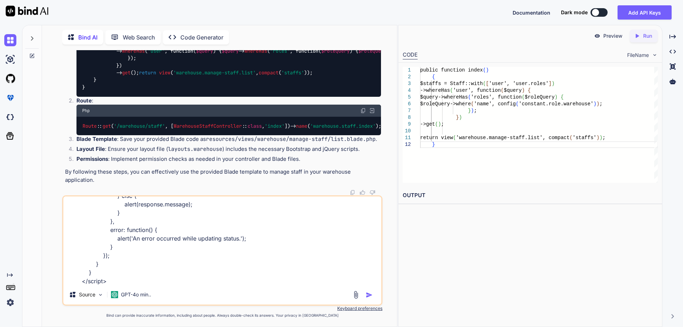
scroll to position [138, 0]
paste textarea "Are you sure you want to change the status?"
type textarea "<script> let activestaff = '{{ route('warehouse.staff.updateStatus') }}'; funct…"
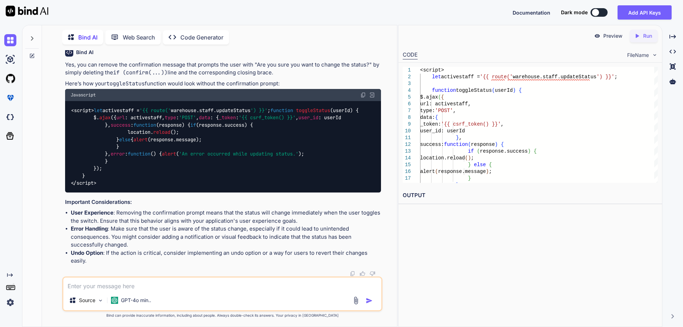
scroll to position [11124, 0]
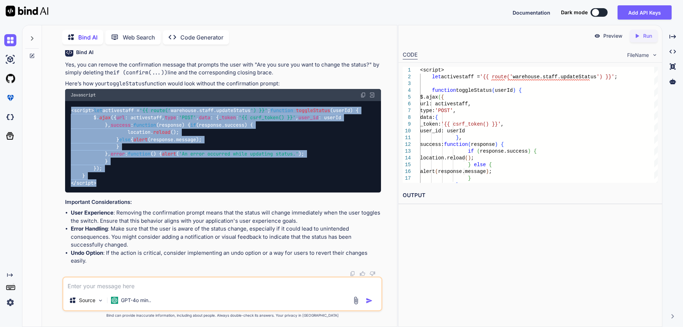
drag, startPoint x: 99, startPoint y: 254, endPoint x: 67, endPoint y: 87, distance: 169.4
click at [67, 101] on div "<script> let activestaff = '{{ route(' warehouse. staff . updateStatus ') }}' ;…" at bounding box center [223, 146] width 316 height 91
copy code "<script> let activestaff = '{{ route(' warehouse. staff . updateStatus ') }}' ;…"
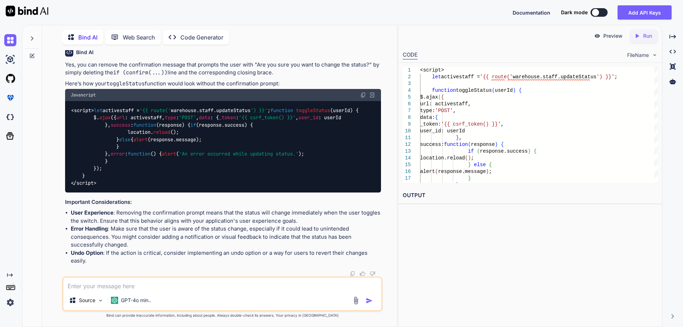
click at [166, 283] on textarea at bounding box center [222, 283] width 318 height 13
paste textarea "<div class="form-check form-switch"> <input class="form-check-input staffStatus…"
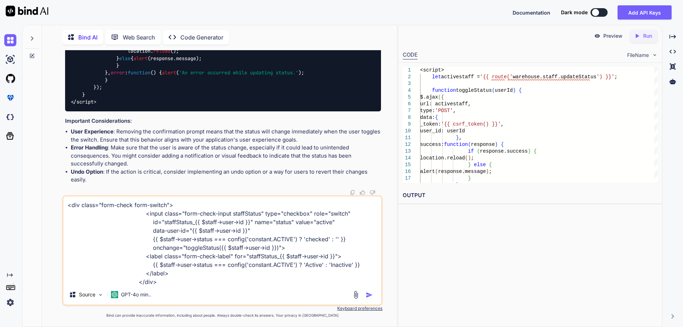
scroll to position [1, 0]
type textarea "<div class="form-check form-switch"> <input class="form-check-input staffStatus…"
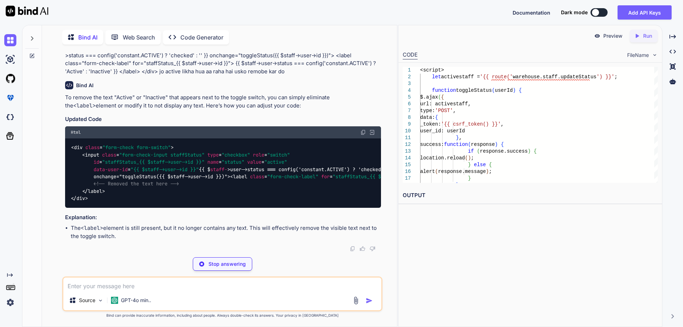
scroll to position [11467, 0]
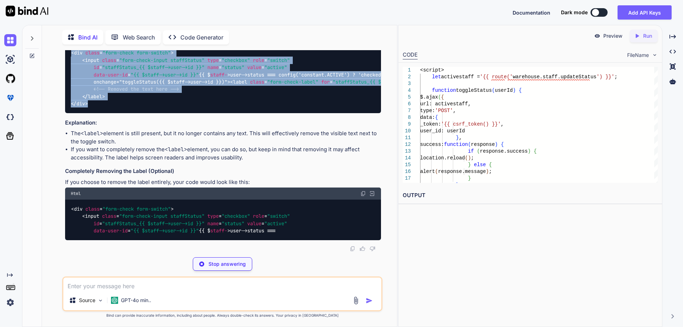
drag, startPoint x: 90, startPoint y: 199, endPoint x: 68, endPoint y: 130, distance: 72.1
click at [68, 113] on div "< div class = "form-check form-switch" > < input class = "form-check-input staf…" at bounding box center [223, 78] width 316 height 69
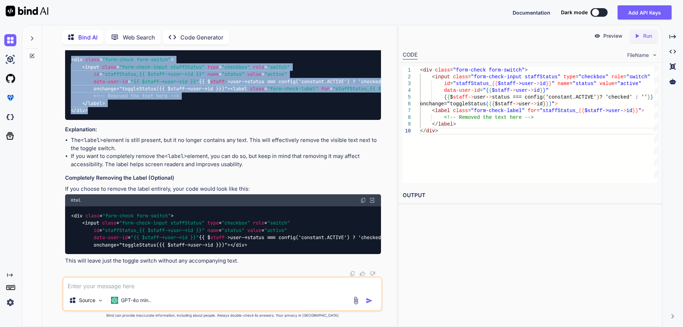
copy code "< div class = "form-check form-switch" > < input class = "form-check-input staf…"
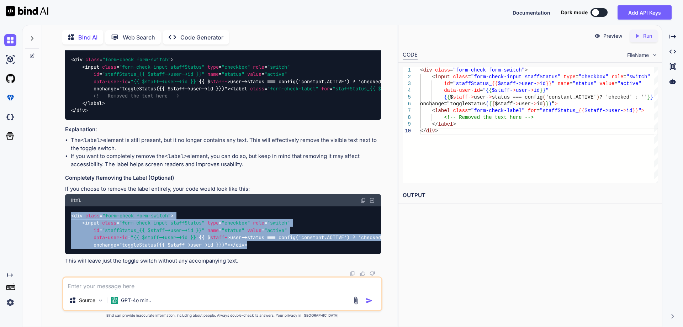
drag, startPoint x: 89, startPoint y: 245, endPoint x: 68, endPoint y: 202, distance: 47.2
click at [68, 206] on div "< div class = "form-check form-switch" > < input class = "form-check-input staf…" at bounding box center [223, 230] width 316 height 48
copy code "< div class = "form-check form-switch" > < input class = "form-check-input staf…"
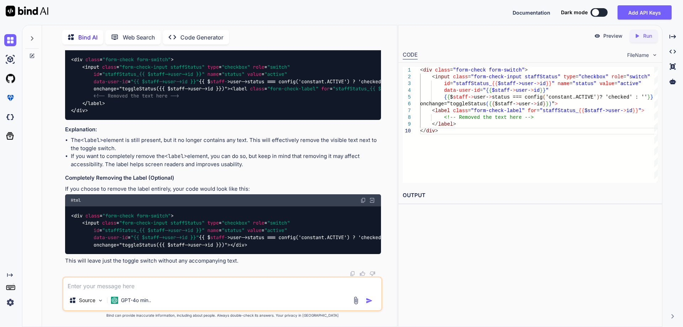
click at [140, 287] on textarea at bounding box center [222, 283] width 318 height 13
paste textarea "@extends('layouts.warehouse') @section('title', 'Manage Staff') @push('style') …"
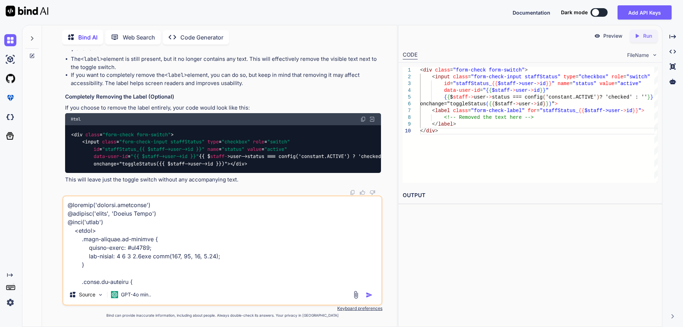
scroll to position [879, 0]
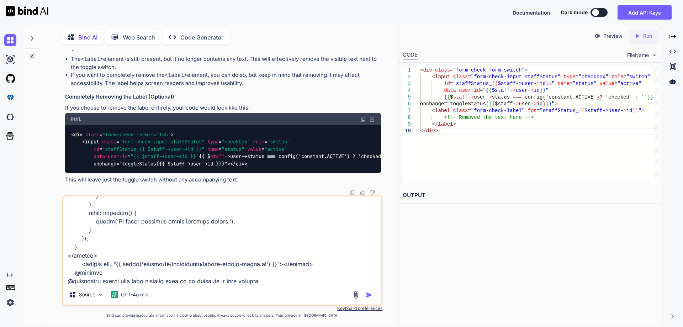
type textarea "@extends('layouts.warehouse') @section('title', 'Manage Staff') @push('style') …"
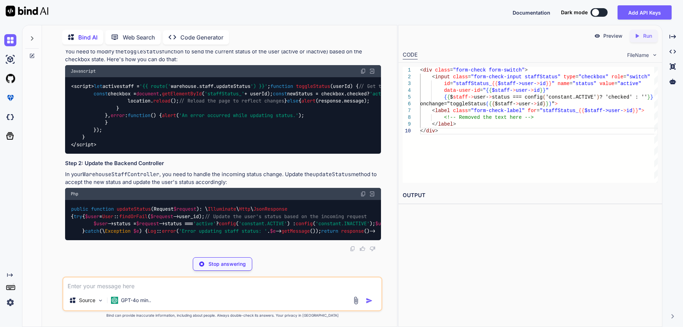
scroll to position [11727, 0]
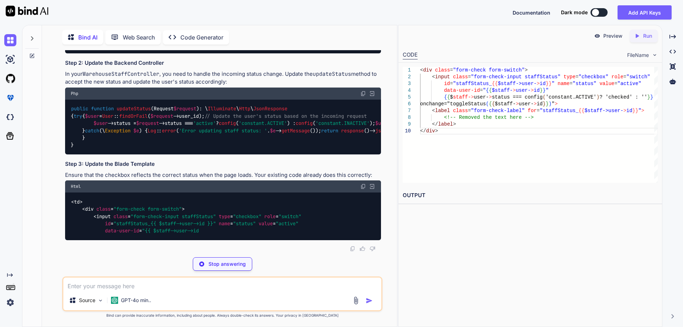
drag, startPoint x: 134, startPoint y: 200, endPoint x: 57, endPoint y: 141, distance: 97.6
click at [57, 141] on div "You Bind AI Your Blade file looks mostly correct, but there are a few improveme…" at bounding box center [222, 188] width 349 height 276
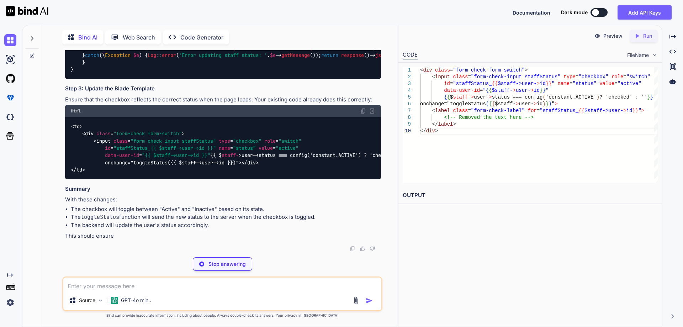
copy p "@extends('layouts.warehouse') @section('title', 'Manage Staff') @push('style') …"
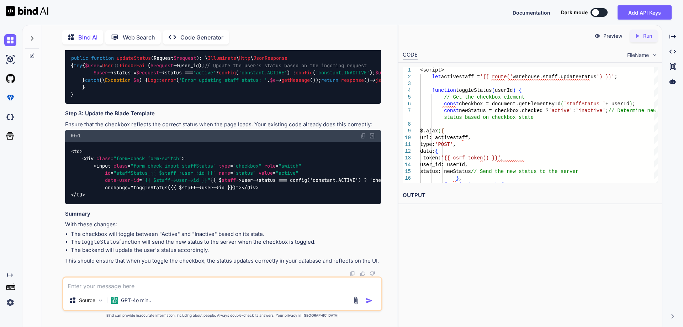
scroll to position [12101, 0]
drag, startPoint x: 72, startPoint y: 139, endPoint x: 109, endPoint y: 235, distance: 103.1
drag, startPoint x: 89, startPoint y: 137, endPoint x: 67, endPoint y: 99, distance: 44.1
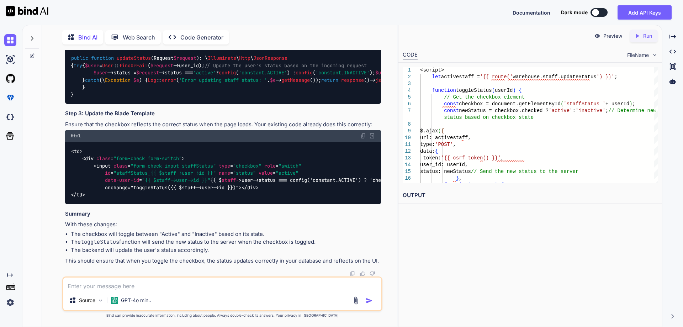
copy code "< div class = "form-check form-switch" > < input class = "form-check-input staf…"
click at [155, 283] on textarea at bounding box center [222, 283] width 318 height 13
paste textarea "@extends('layouts.warehouse') @section('title', 'Manage Staff') @push('style') …"
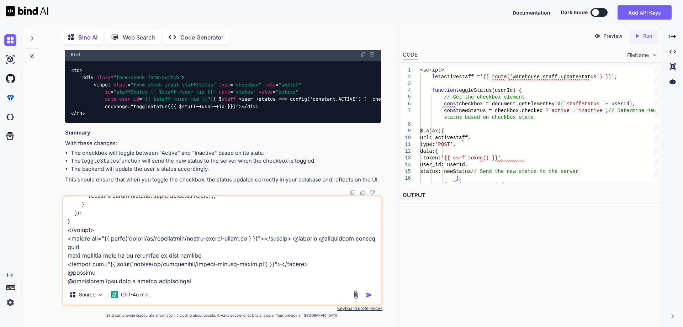
paste textarea "<?php namespace App\Http\Controllers\Warehouse; use App\Models\Role; use App\Mo…"
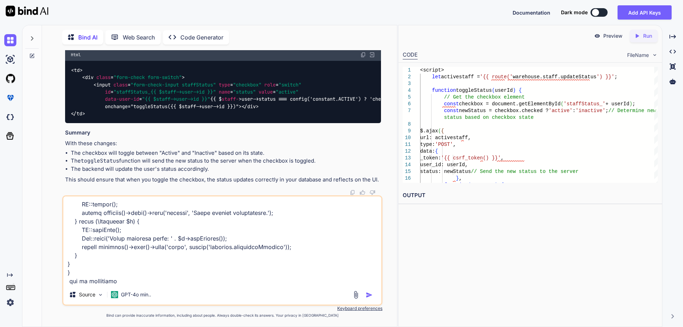
type textarea "@extends('layouts.warehouse') @section('title', 'Manage Staff') @push('style') …"
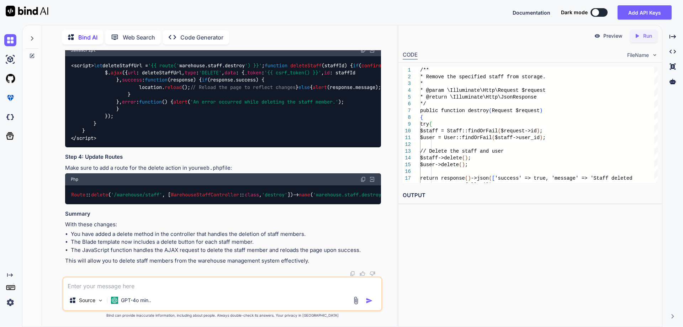
scroll to position [13373, 0]
drag, startPoint x: 70, startPoint y: 70, endPoint x: 95, endPoint y: 222, distance: 153.8
copy code "/** * Remove the specified staff from storage. * * @param \Illuminate\Http\Requ…"
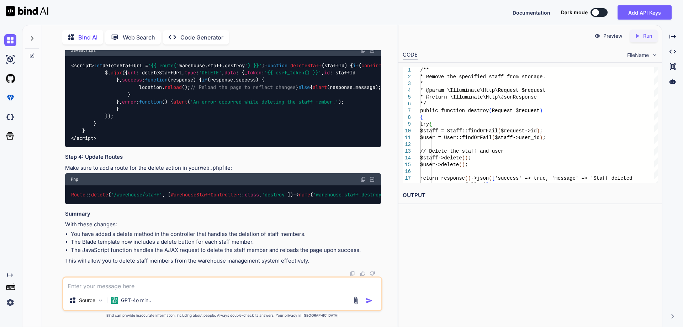
drag, startPoint x: 85, startPoint y: 252, endPoint x: 65, endPoint y: 184, distance: 71.2
click at [114, 283] on textarea at bounding box center [222, 283] width 318 height 13
paste textarea "@extends('layouts.warehouse') @section('title', 'Manage Staff') @push('style') …"
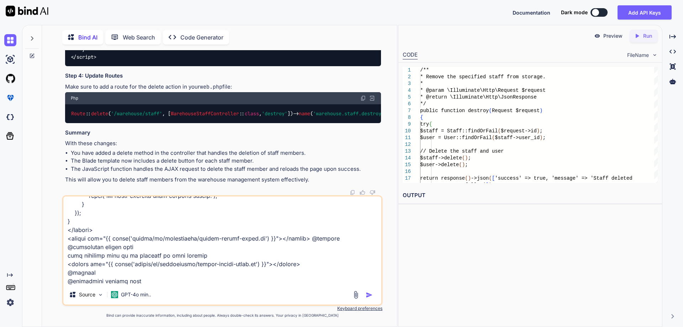
type textarea "@extends('layouts.warehouse') @section('title', 'Manage Staff') @push('style') …"
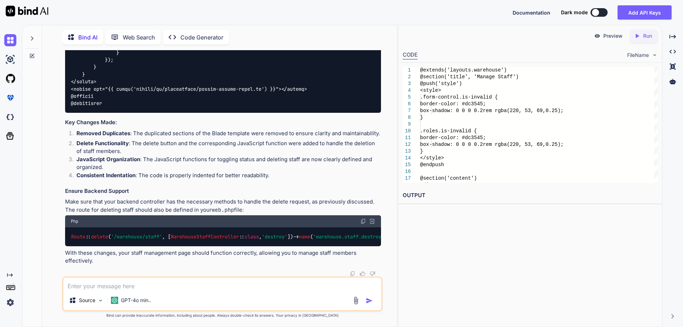
scroll to position [14327, 0]
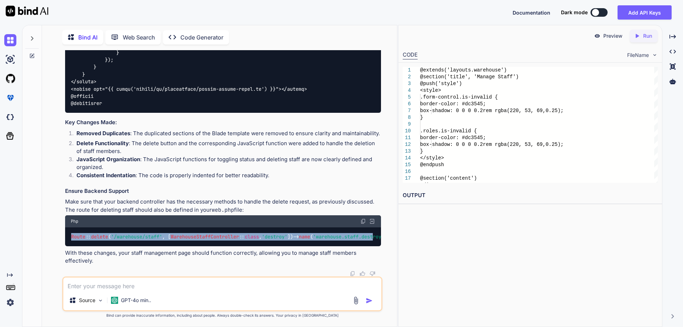
scroll to position [0, 25]
drag, startPoint x: 71, startPoint y: 231, endPoint x: 381, endPoint y: 230, distance: 310.3
click at [381, 230] on div "You Bind AI Your Blade file looks mostly correct, but there are a few improveme…" at bounding box center [223, 163] width 319 height 226
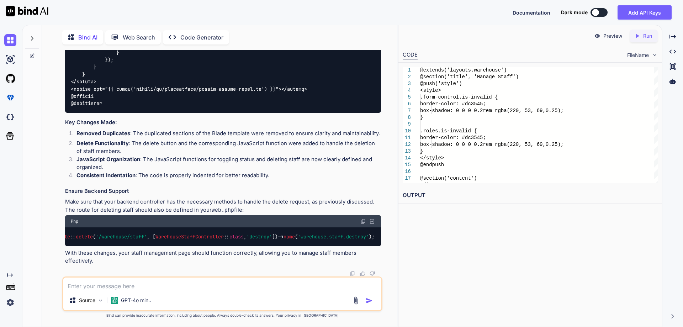
click at [165, 285] on textarea at bounding box center [222, 283] width 318 height 13
paste textarea "function deleteStaff(staffId) { if (confirm('Are you sure you want to delete th…"
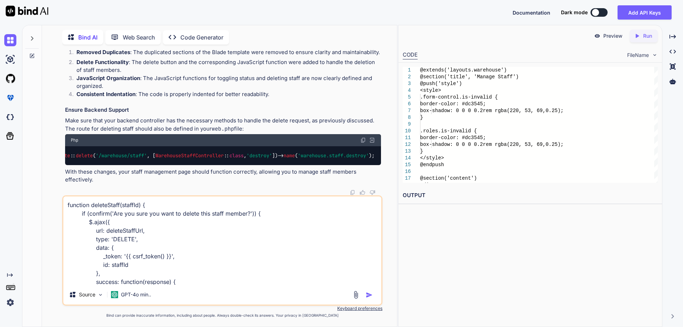
scroll to position [103, 0]
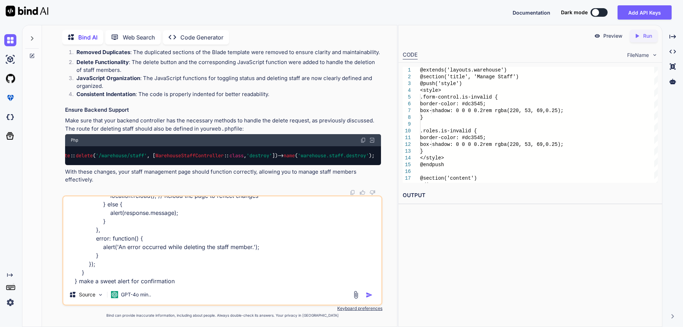
type textarea "function deleteStaff(staffId) { if (confirm('Are you sure you want to delete th…"
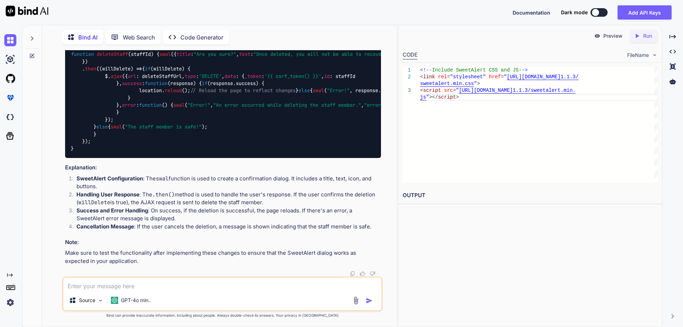
scroll to position [15775, 0]
click at [362, 42] on img at bounding box center [363, 39] width 6 height 6
click at [110, 284] on textarea at bounding box center [222, 283] width 318 height 13
paste textarea "@extends('layouts.warehouse') @section('title', 'Manage Staff') @push('style') …"
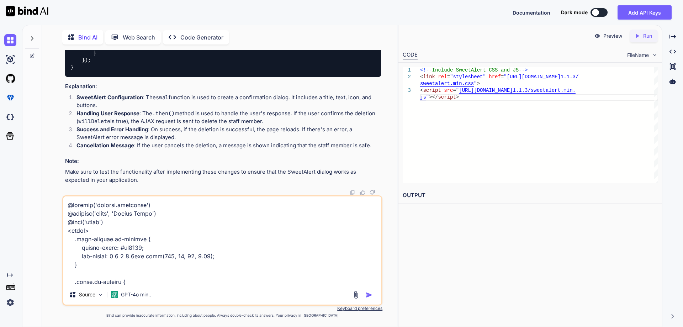
scroll to position [1195, 0]
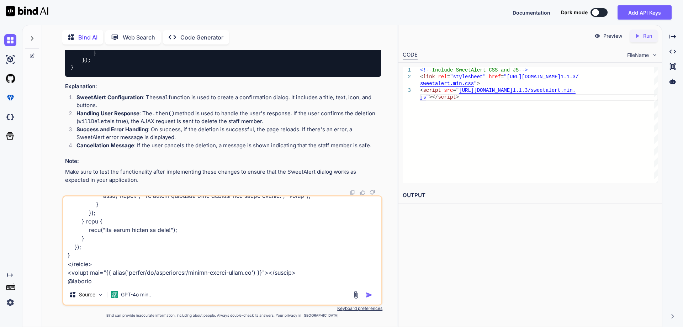
type textarea "@extends('layouts.warehouse') @section('title', 'Manage Staff') @push('style') …"
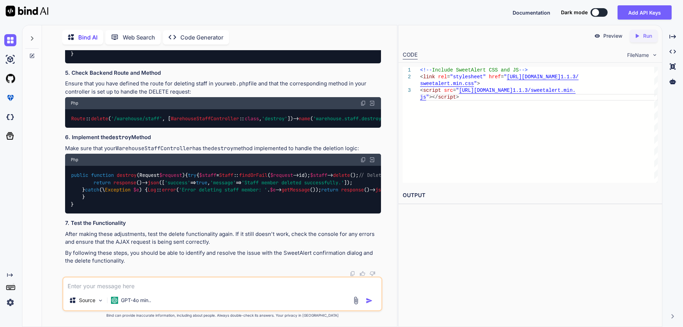
scroll to position [17025, 0]
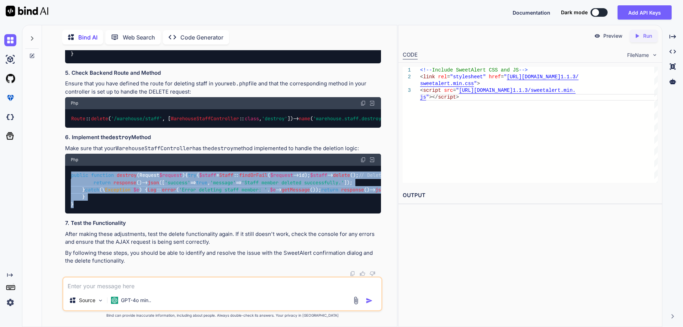
drag, startPoint x: 70, startPoint y: 130, endPoint x: 79, endPoint y: 205, distance: 75.6
click at [79, 205] on div "public function destroy ( Request $request ) { try { $staff = Staff :: findOrFa…" at bounding box center [223, 190] width 316 height 48
